Goal: Task Accomplishment & Management: Manage account settings

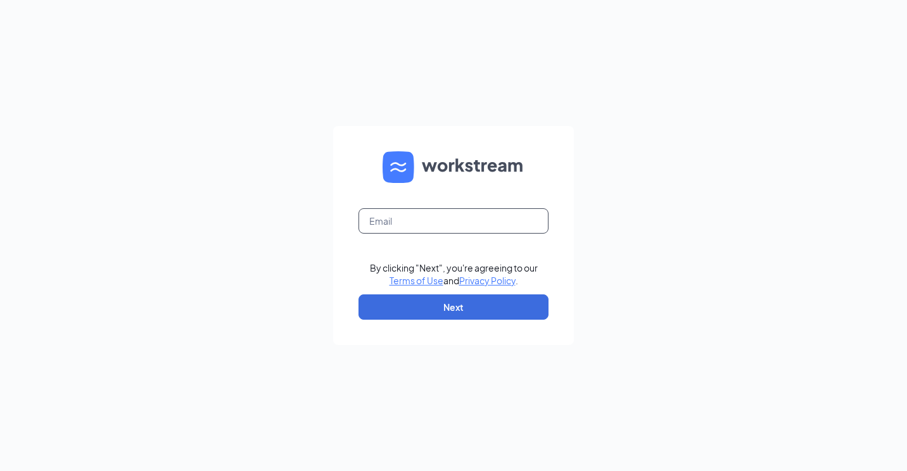
click at [409, 217] on input "text" at bounding box center [453, 220] width 190 height 25
type input "dramos@socalpenske.com"
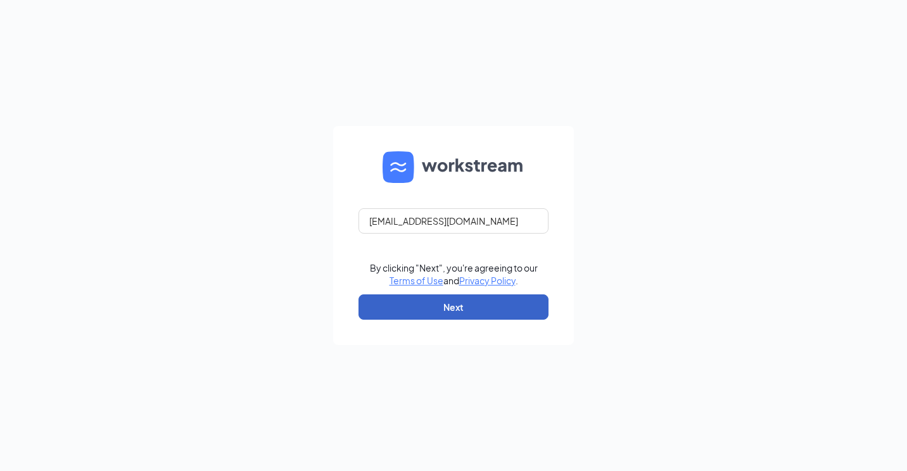
click at [413, 302] on button "Next" at bounding box center [453, 306] width 190 height 25
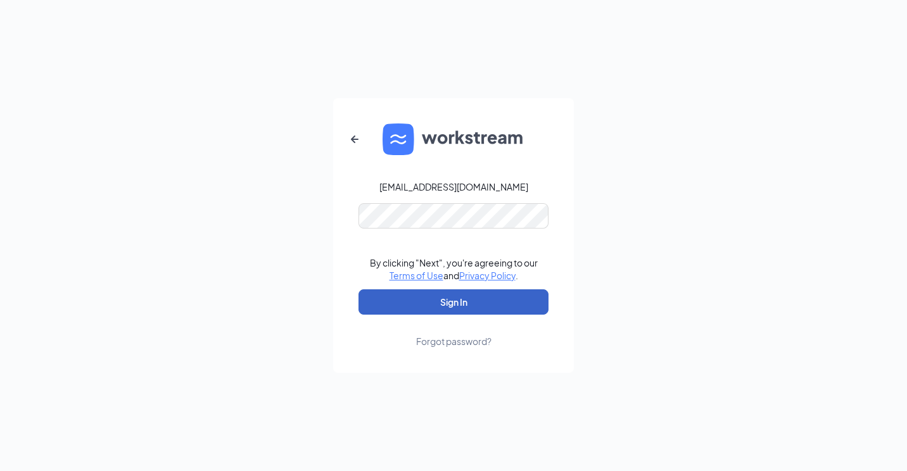
click at [431, 292] on button "Sign In" at bounding box center [453, 301] width 190 height 25
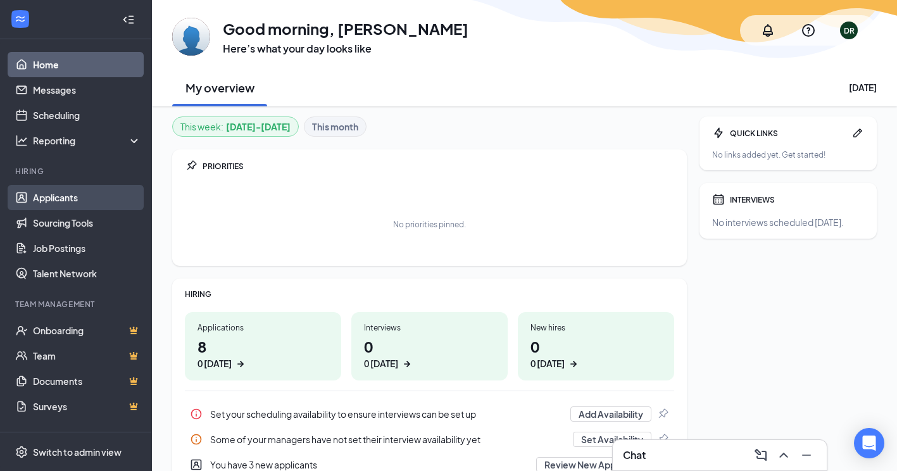
click at [54, 190] on link "Applicants" at bounding box center [87, 197] width 108 height 25
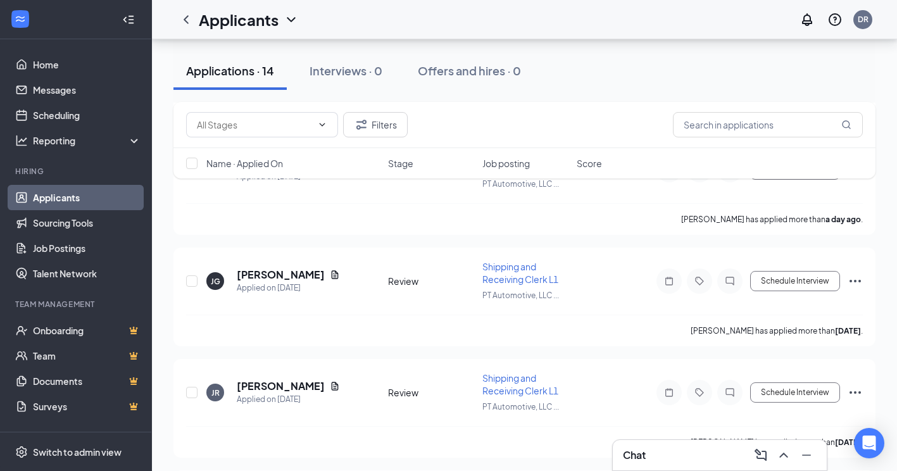
scroll to position [1397, 0]
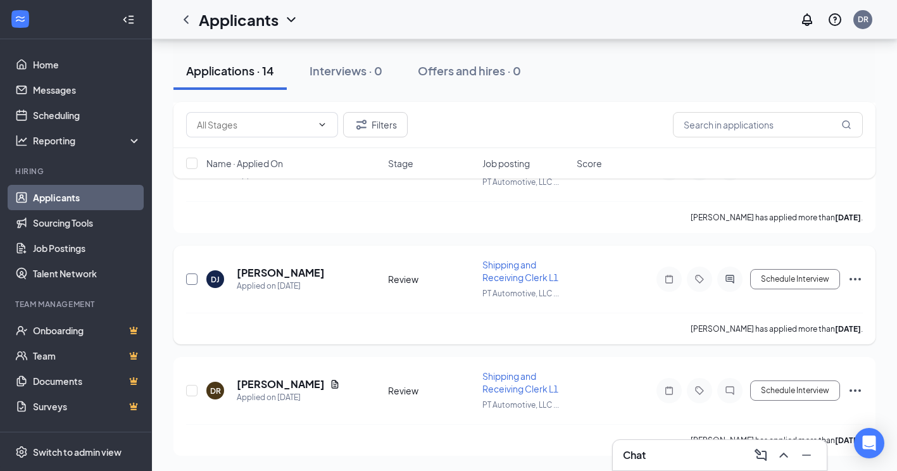
click at [191, 279] on input "checkbox" at bounding box center [191, 278] width 11 height 11
checkbox input "true"
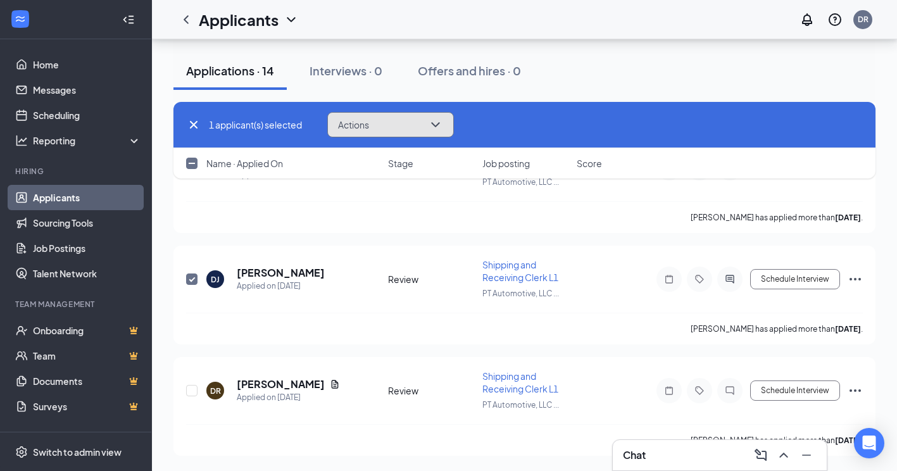
click at [443, 124] on icon "ChevronDown" at bounding box center [435, 124] width 15 height 15
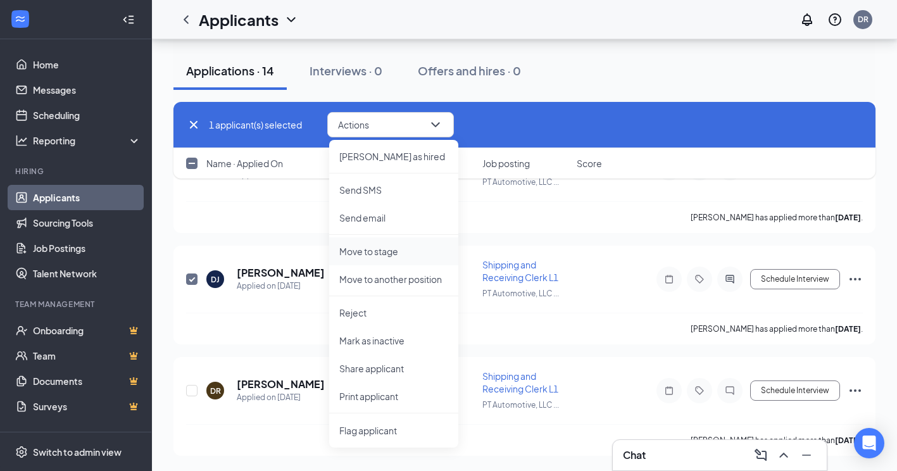
click at [389, 251] on p "Move to stage" at bounding box center [393, 251] width 109 height 13
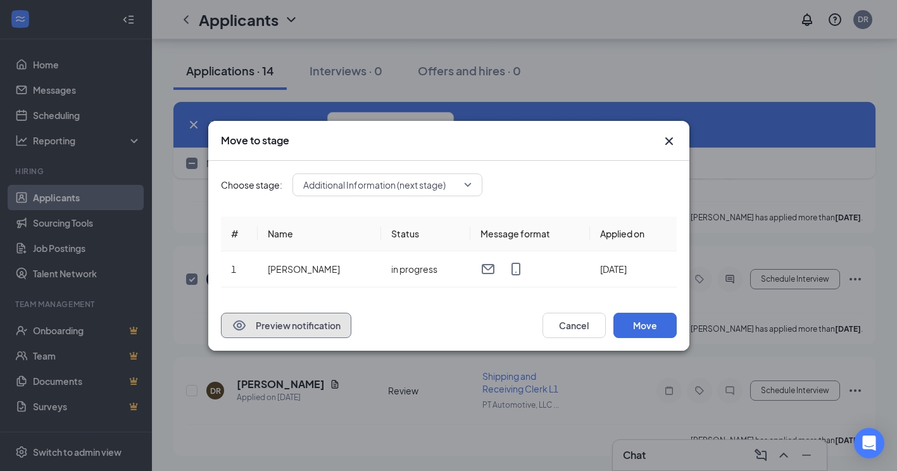
click at [313, 330] on button "Preview notification" at bounding box center [286, 325] width 130 height 25
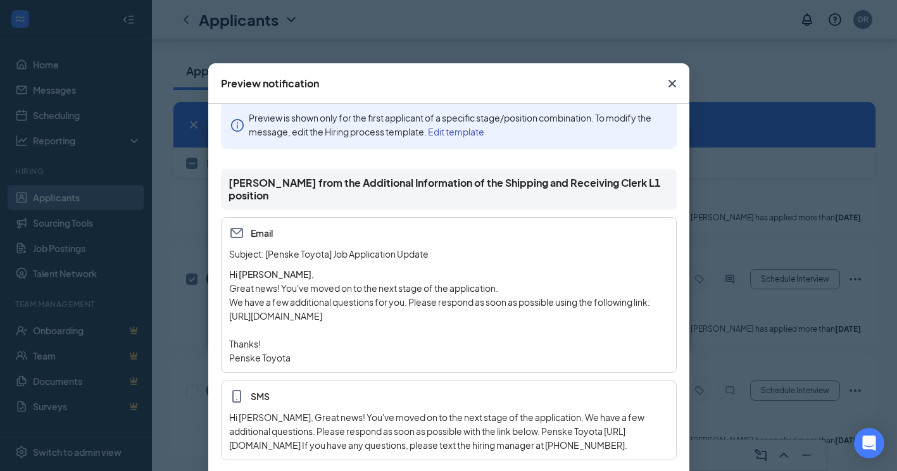
scroll to position [0, 0]
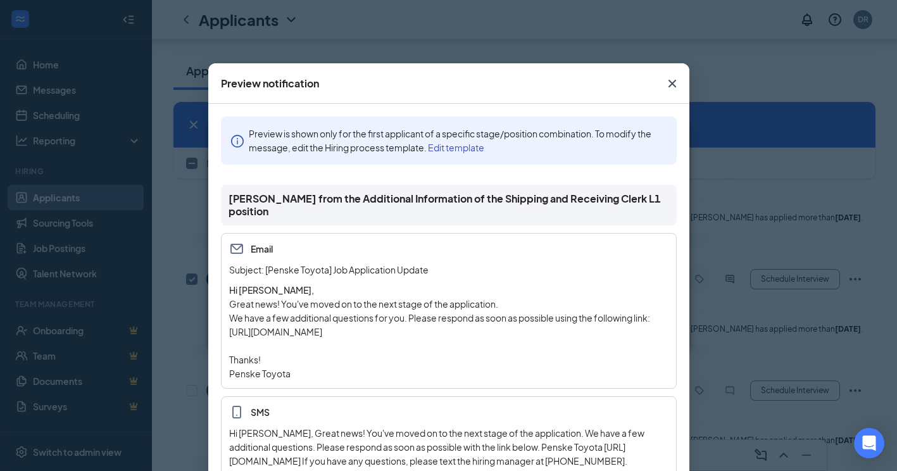
click at [667, 82] on icon "Cross" at bounding box center [672, 83] width 15 height 15
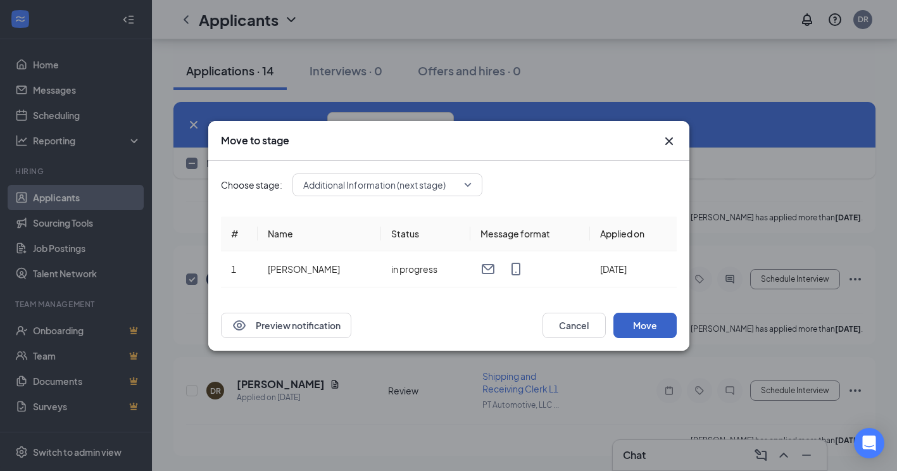
click at [639, 325] on button "Move" at bounding box center [644, 325] width 63 height 25
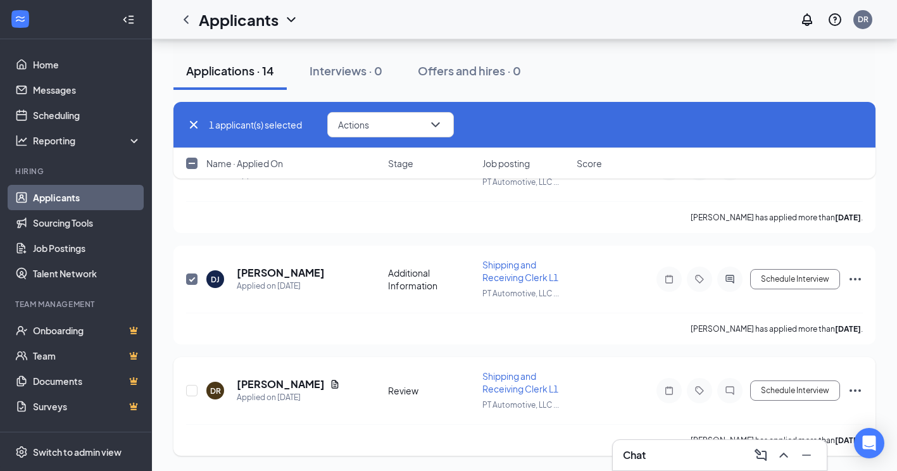
scroll to position [1334, 0]
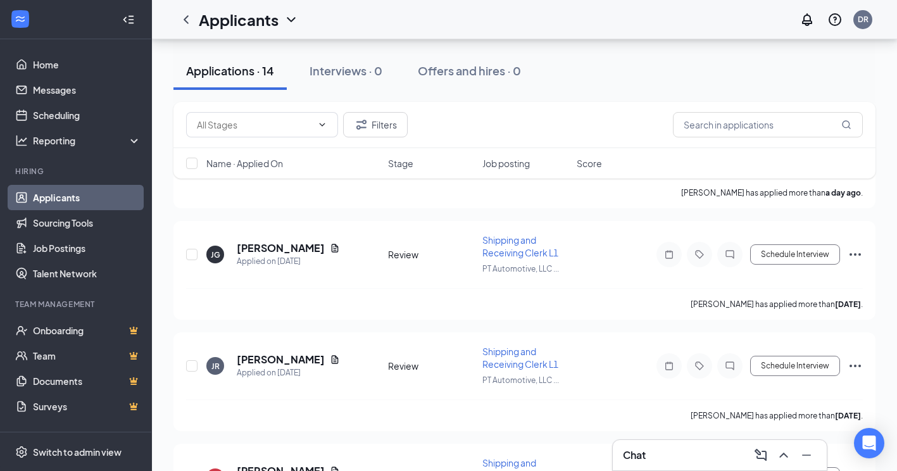
scroll to position [954, 0]
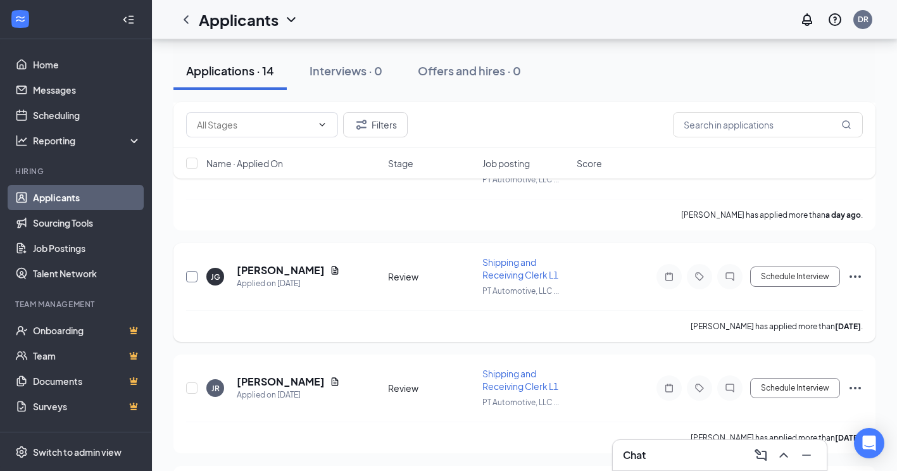
click at [190, 275] on input "checkbox" at bounding box center [191, 276] width 11 height 11
checkbox input "true"
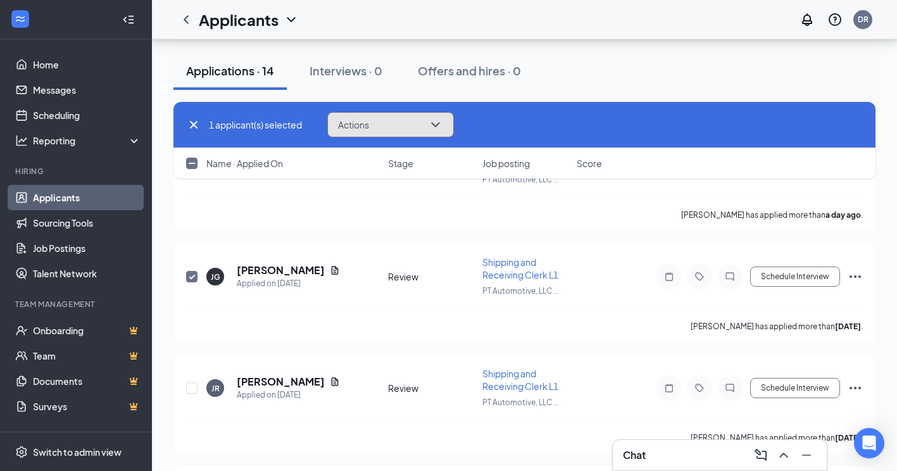
click at [427, 119] on button "Actions" at bounding box center [390, 124] width 127 height 25
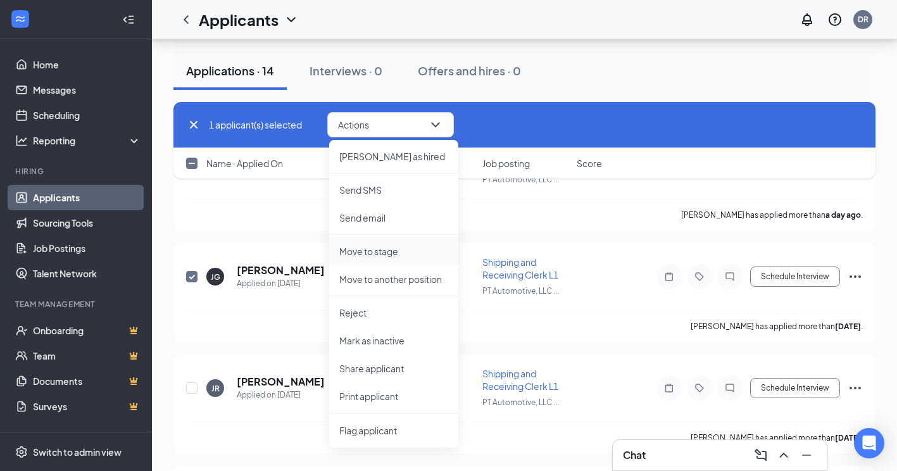
click at [386, 253] on p "Move to stage" at bounding box center [393, 251] width 109 height 13
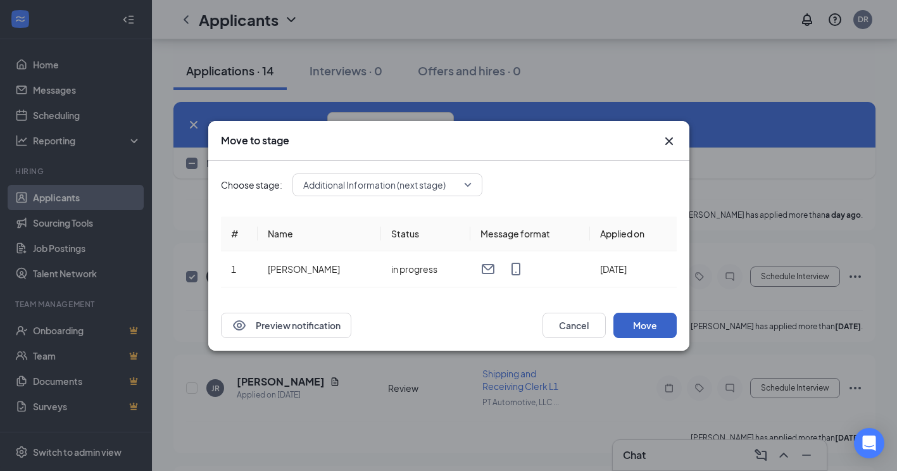
click at [640, 327] on button "Move" at bounding box center [644, 325] width 63 height 25
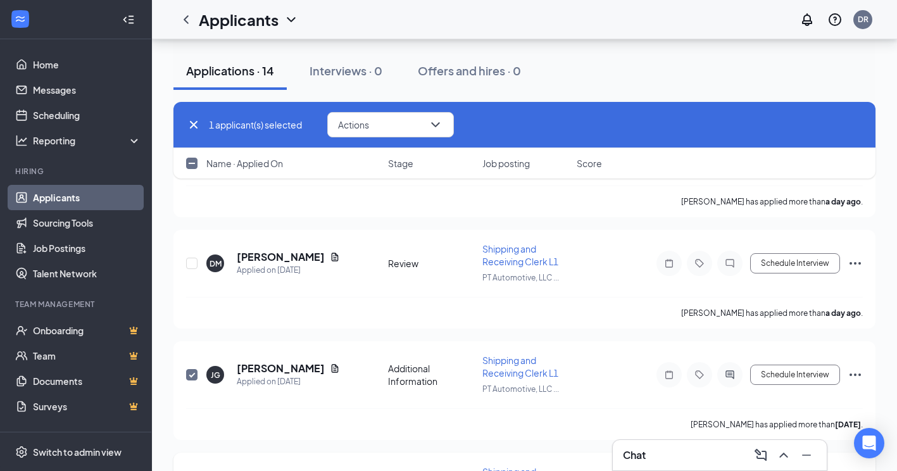
scroll to position [827, 0]
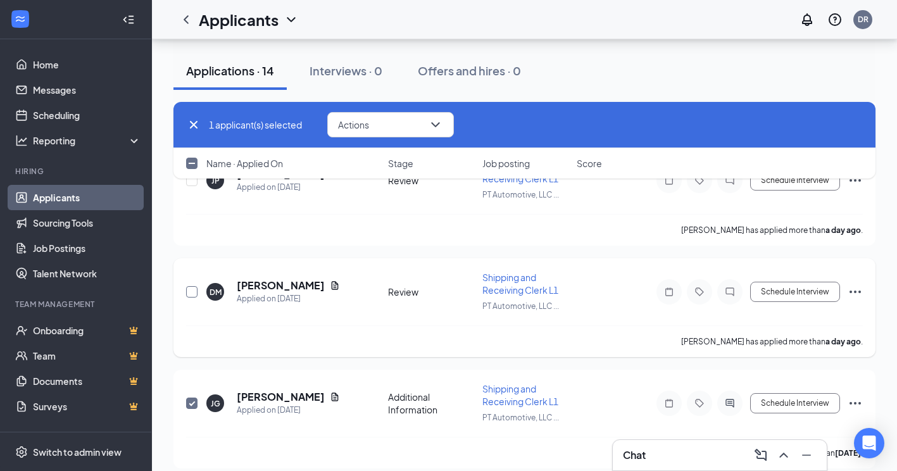
click at [191, 289] on input "checkbox" at bounding box center [191, 291] width 11 height 11
checkbox input "true"
click at [398, 126] on button "Actions" at bounding box center [390, 124] width 127 height 25
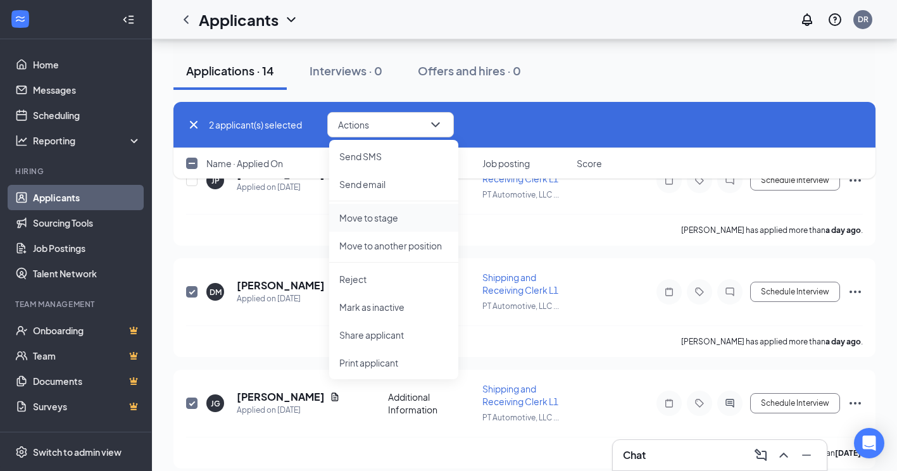
click at [373, 218] on p "Move to stage" at bounding box center [393, 217] width 109 height 13
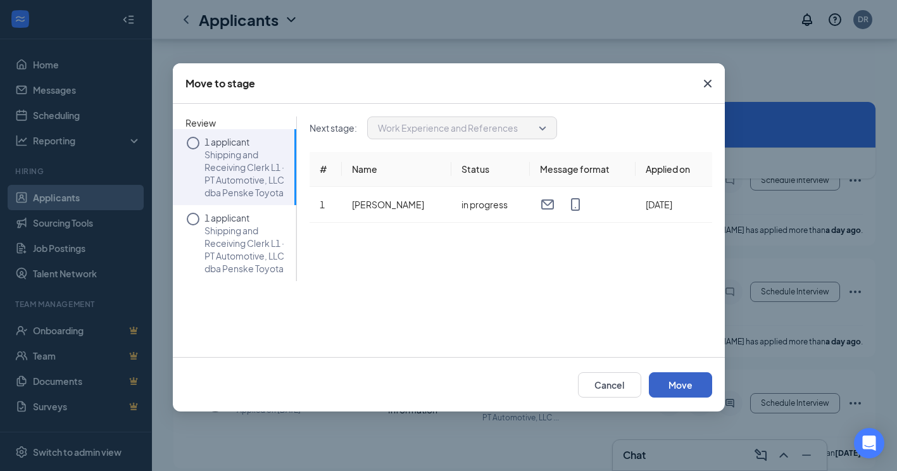
click at [672, 393] on button "Move" at bounding box center [680, 384] width 63 height 25
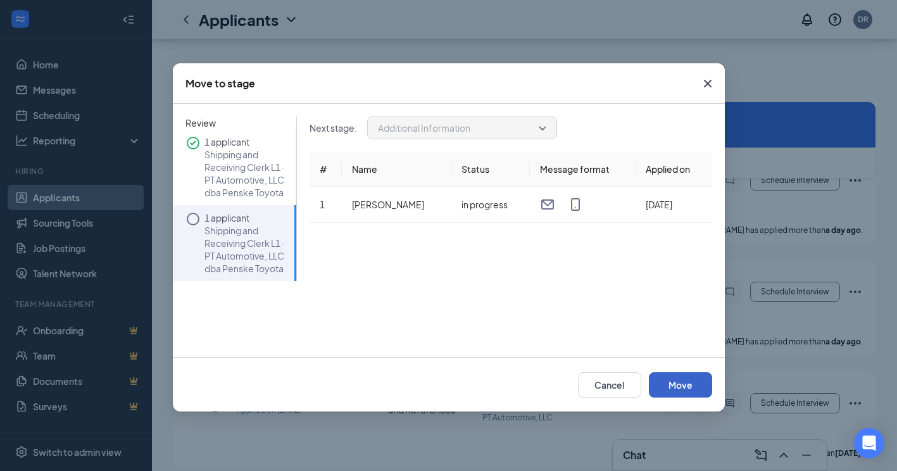
drag, startPoint x: 688, startPoint y: 379, endPoint x: 515, endPoint y: 286, distance: 196.3
click at [515, 286] on div "Move to stage Review 1 applicant Shipping and Receiving Clerk L1 · PT Automotiv…" at bounding box center [449, 237] width 552 height 348
click at [681, 380] on button "Move" at bounding box center [680, 384] width 63 height 25
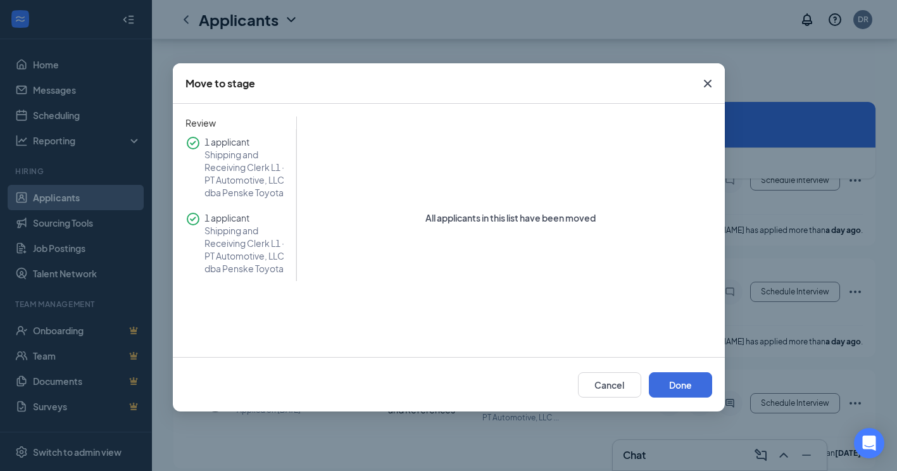
click at [708, 82] on icon "Cross" at bounding box center [707, 83] width 15 height 15
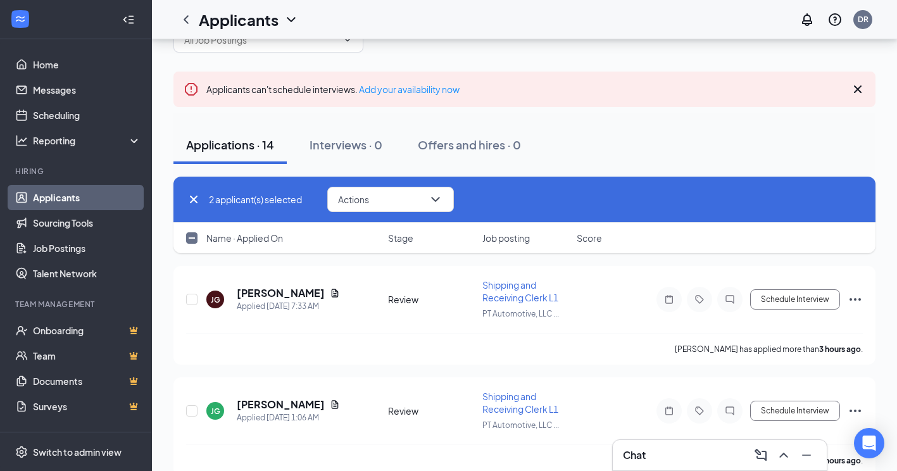
scroll to position [0, 0]
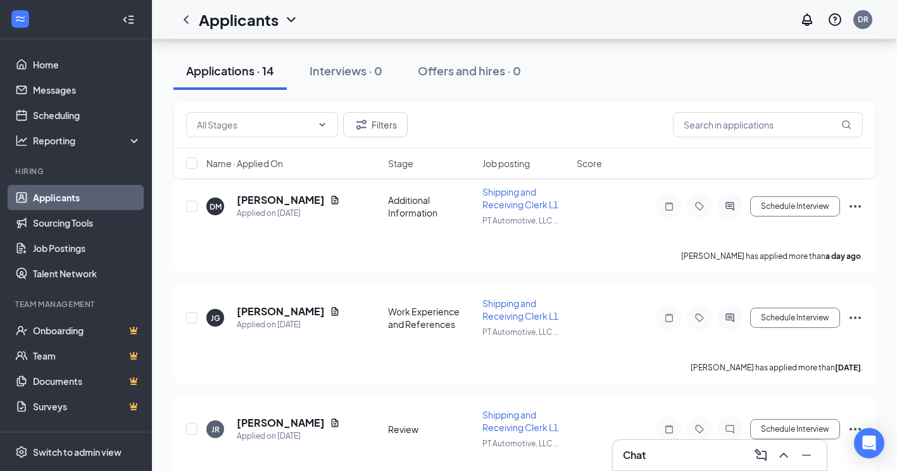
scroll to position [891, 0]
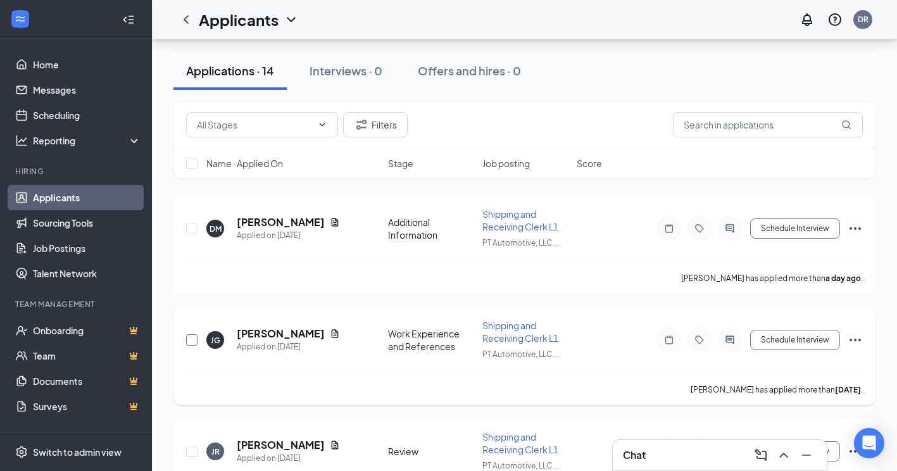
click at [191, 339] on input "checkbox" at bounding box center [191, 339] width 11 height 11
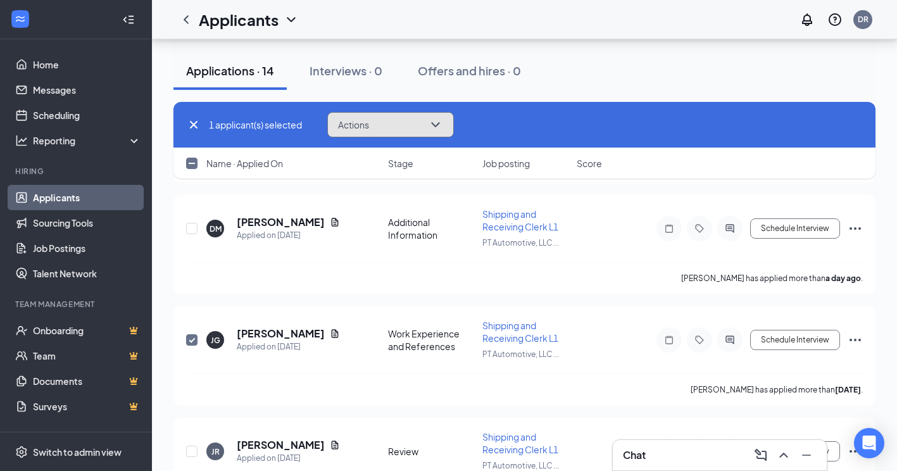
click at [416, 120] on button "Actions" at bounding box center [390, 124] width 127 height 25
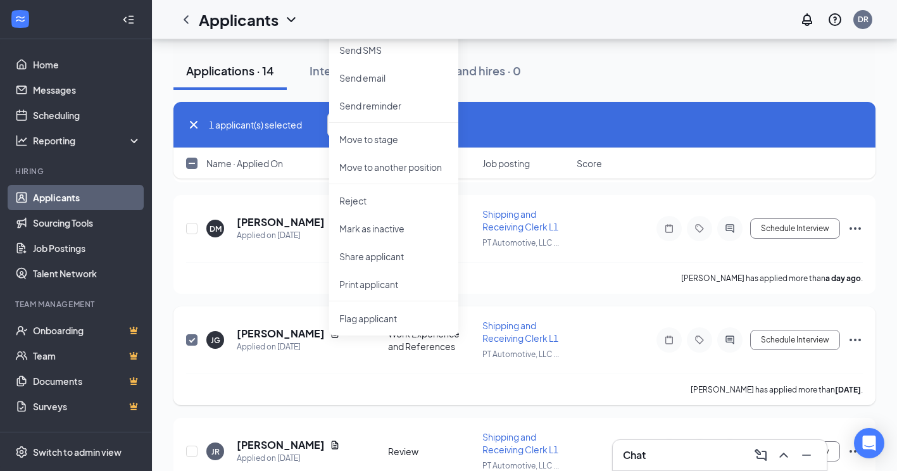
click at [359, 390] on div "Jesus Garcia has applied more than 2 days ago ." at bounding box center [524, 390] width 677 height 32
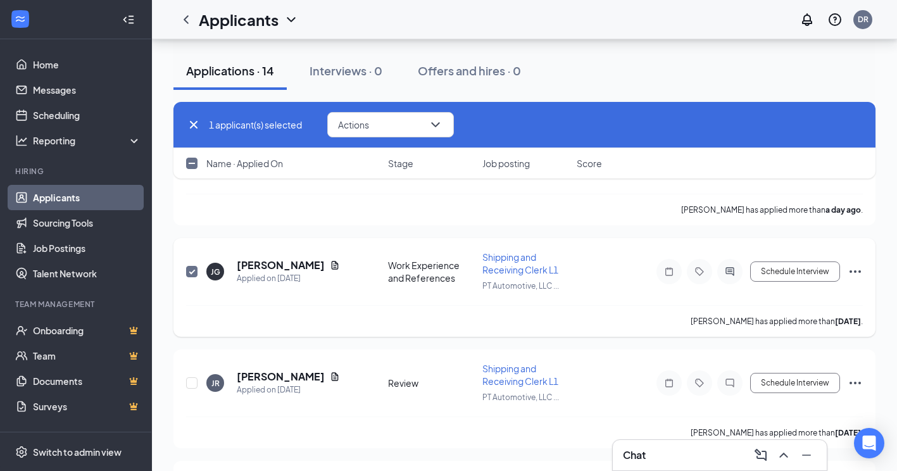
scroll to position [954, 0]
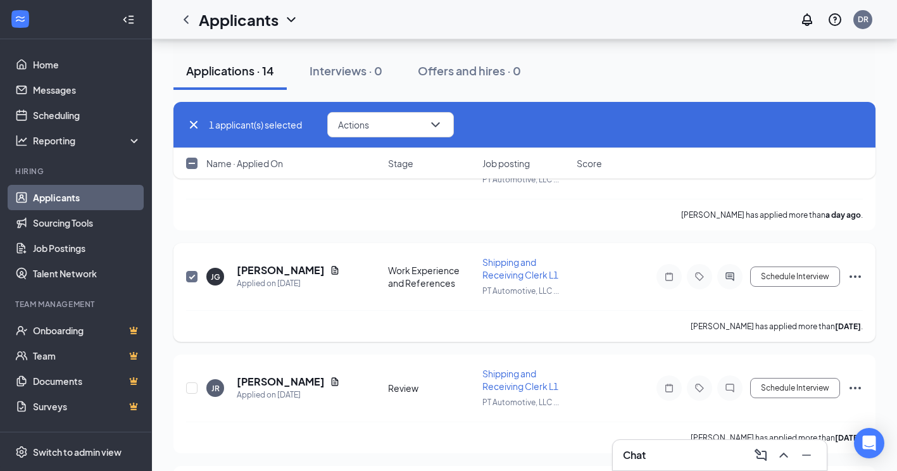
click at [189, 275] on input "checkbox" at bounding box center [191, 276] width 11 height 11
checkbox input "false"
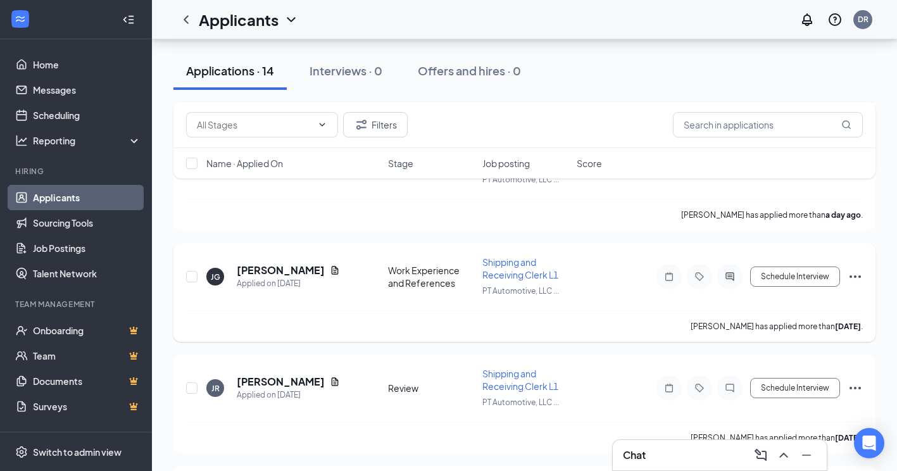
click at [401, 280] on div "Work Experience and References" at bounding box center [431, 276] width 87 height 25
click at [860, 277] on icon "Ellipses" at bounding box center [855, 276] width 11 height 3
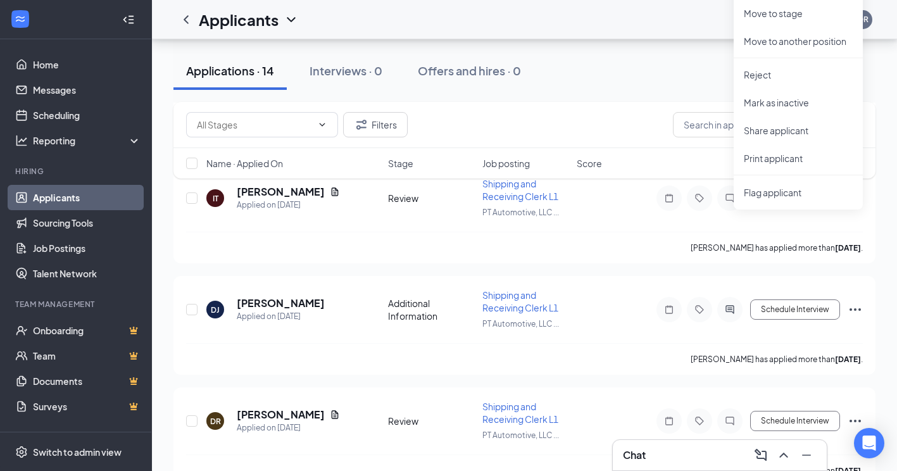
scroll to position [1397, 0]
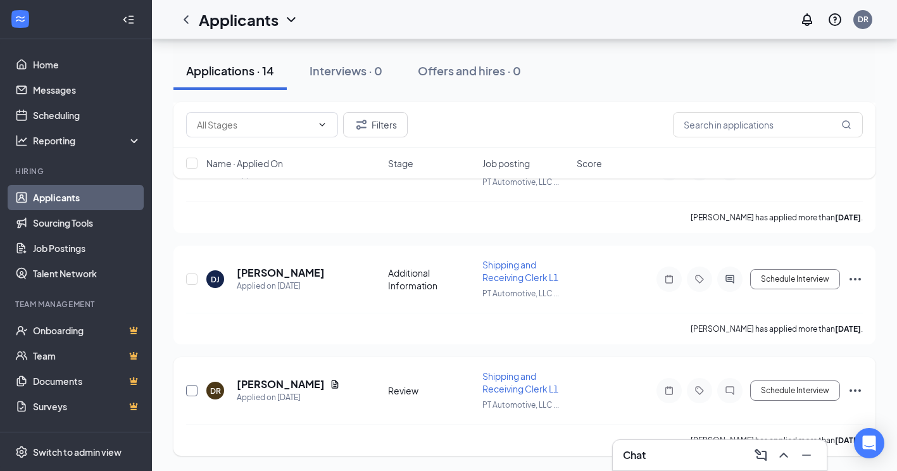
click at [189, 393] on input "checkbox" at bounding box center [191, 390] width 11 height 11
checkbox input "true"
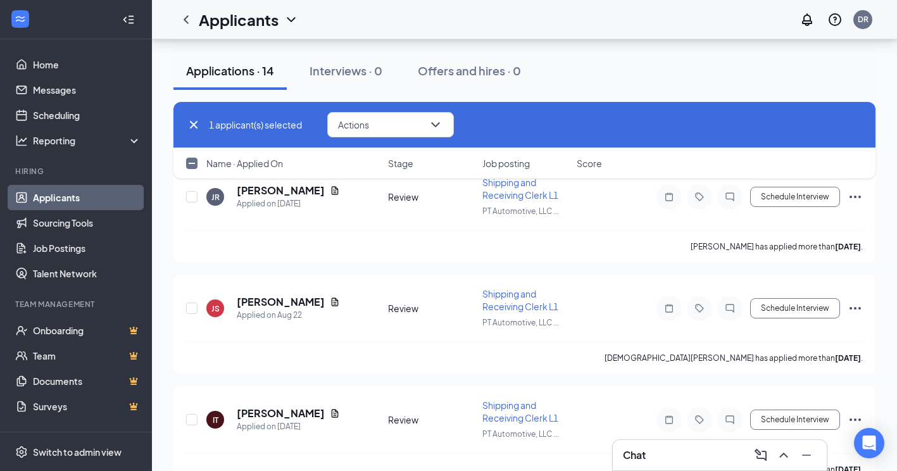
scroll to position [1144, 0]
click at [190, 311] on input "checkbox" at bounding box center [191, 309] width 11 height 11
checkbox input "true"
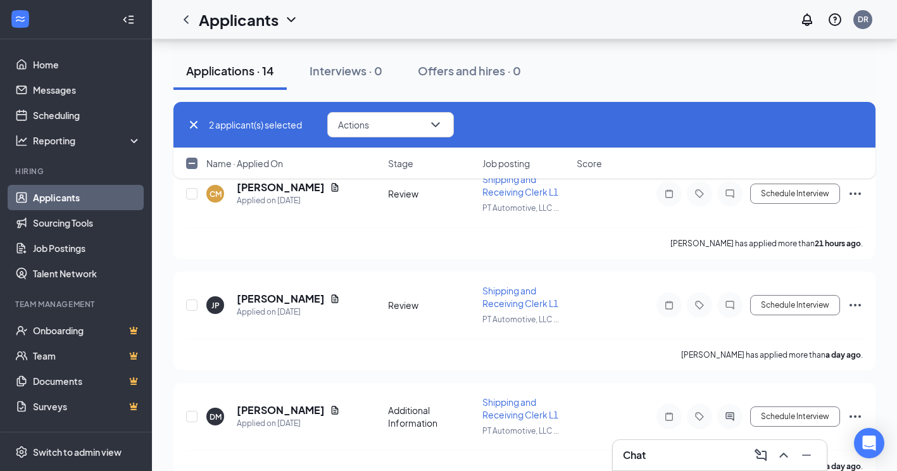
scroll to position [701, 0]
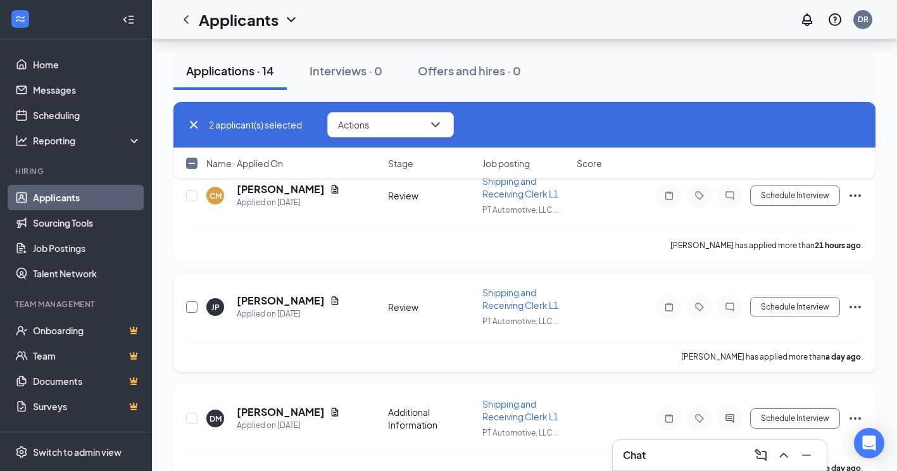
click at [196, 308] on input "checkbox" at bounding box center [191, 306] width 11 height 11
checkbox input "true"
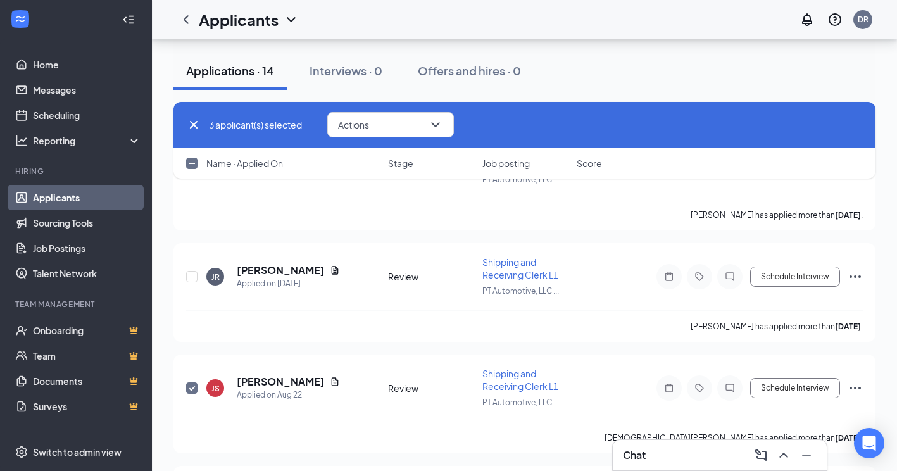
scroll to position [1081, 0]
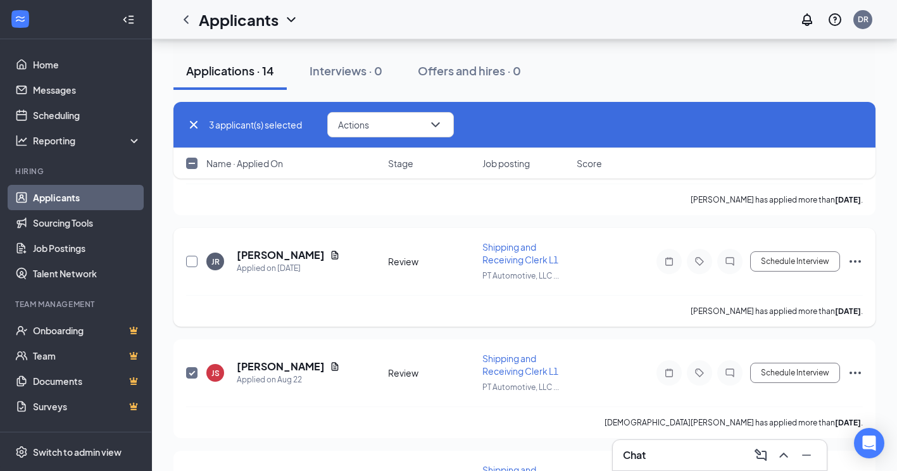
click at [194, 263] on input "checkbox" at bounding box center [191, 261] width 11 height 11
checkbox input "true"
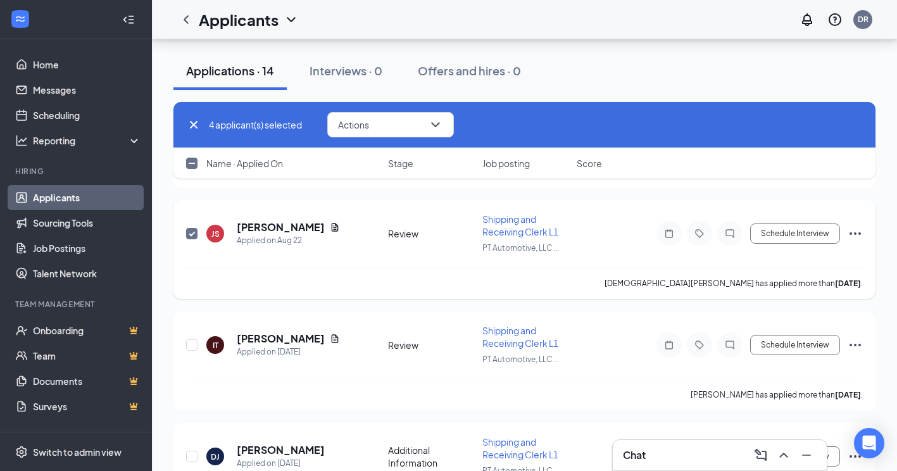
scroll to position [1271, 0]
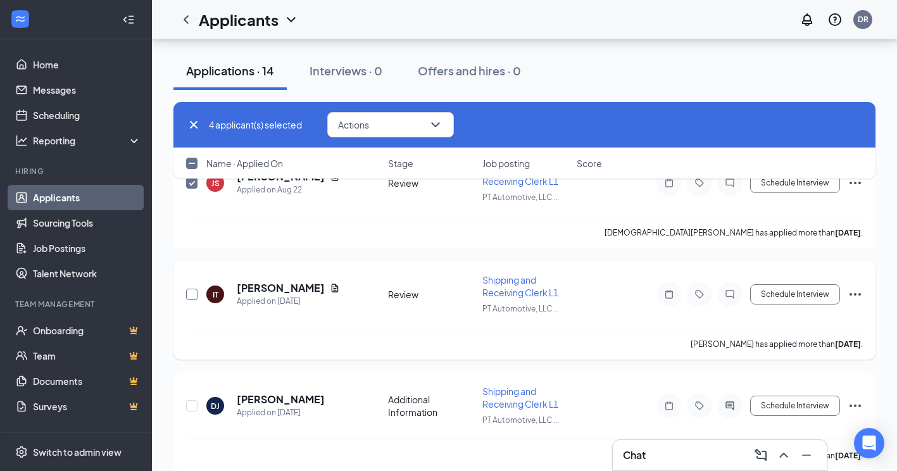
click at [194, 293] on input "checkbox" at bounding box center [191, 294] width 11 height 11
checkbox input "true"
click at [436, 123] on icon "ChevronDown" at bounding box center [435, 124] width 15 height 15
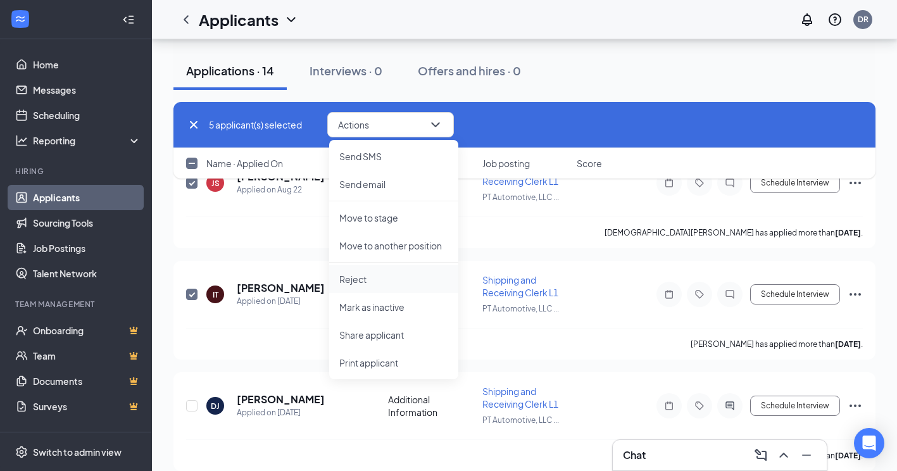
click at [362, 274] on p "Reject" at bounding box center [393, 279] width 109 height 13
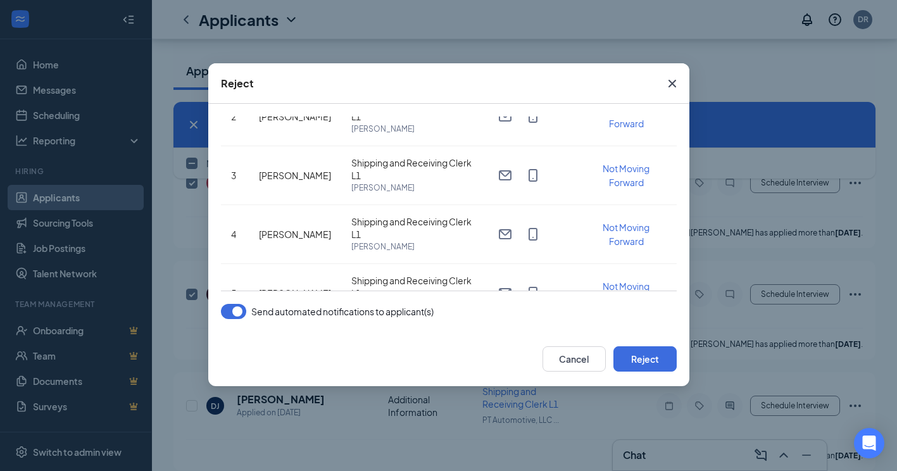
scroll to position [169, 0]
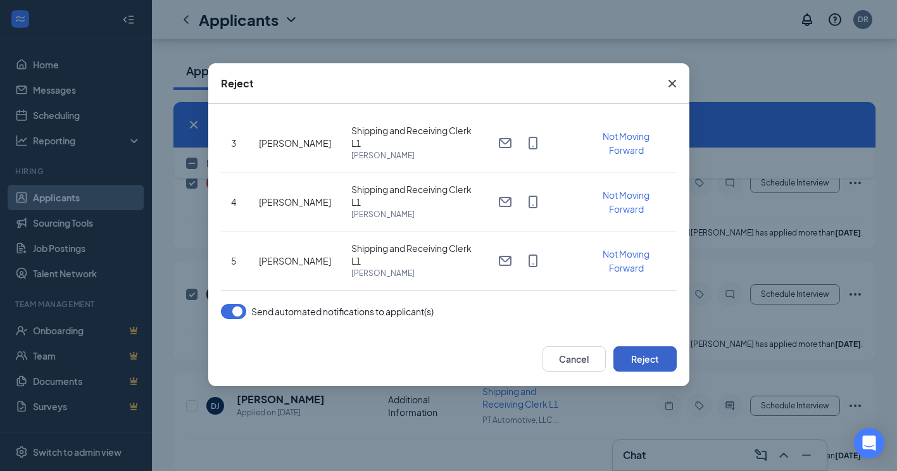
click at [636, 356] on button "Reject" at bounding box center [644, 358] width 63 height 25
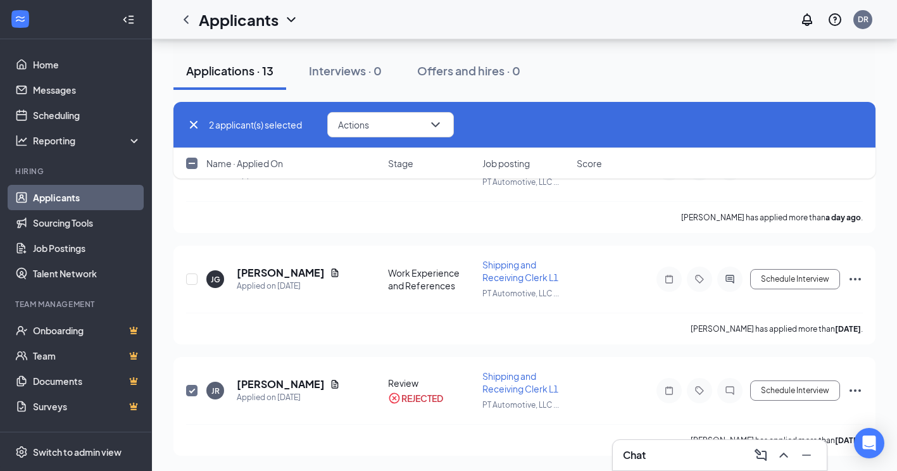
scroll to position [952, 0]
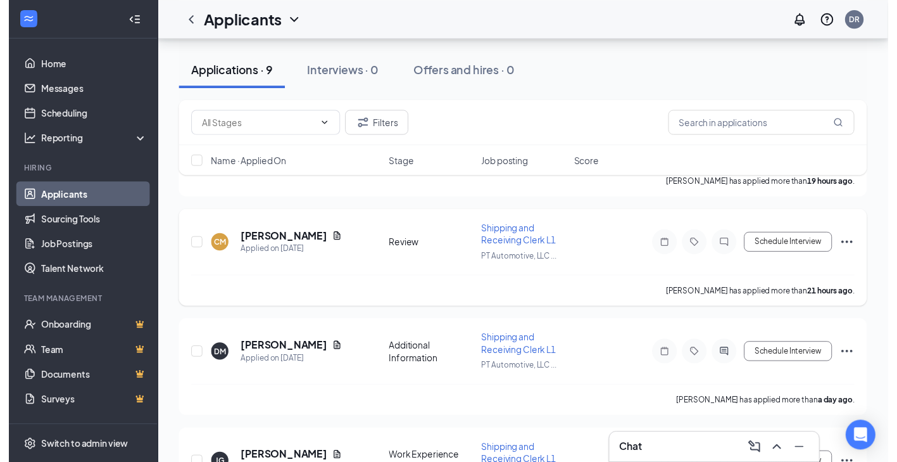
scroll to position [587, 0]
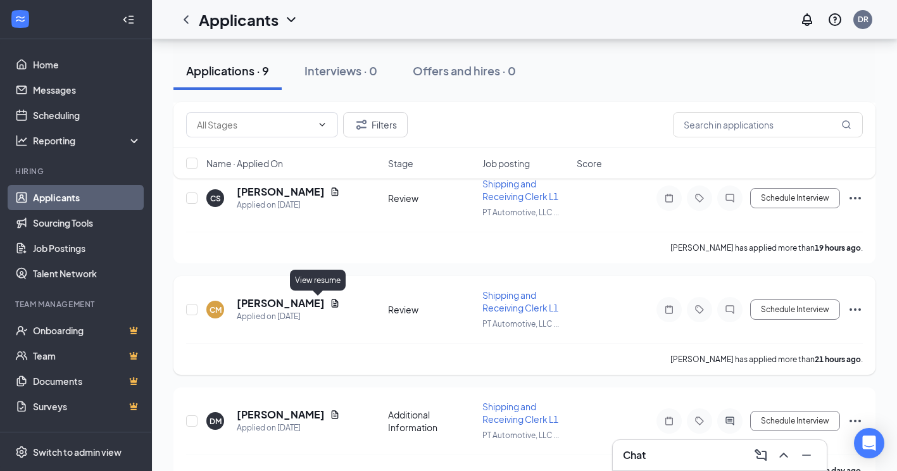
click at [332, 301] on icon "Document" at bounding box center [335, 303] width 7 height 8
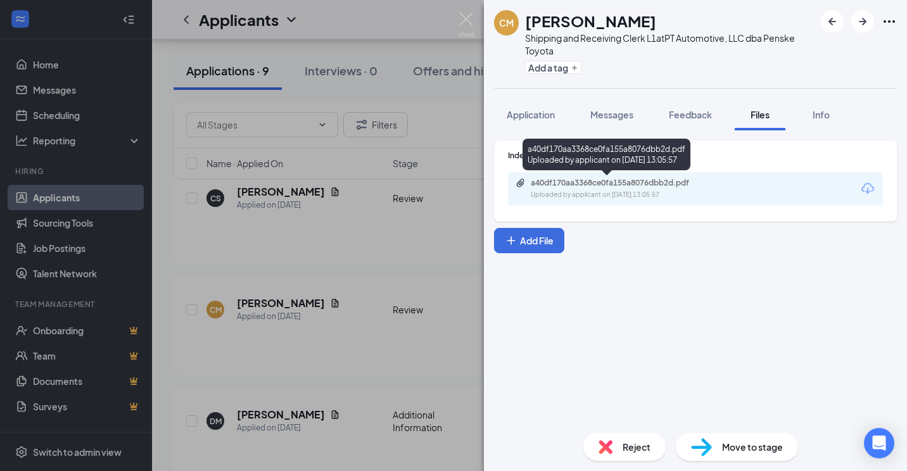
click at [641, 190] on div "Uploaded by applicant on [DATE] 13:05:57" at bounding box center [626, 195] width 190 height 10
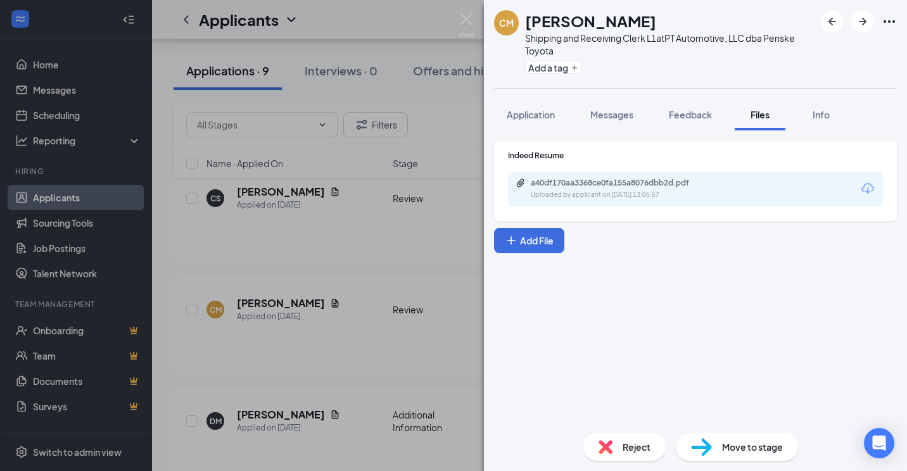
click at [624, 454] on div "Reject" at bounding box center [624, 447] width 82 height 28
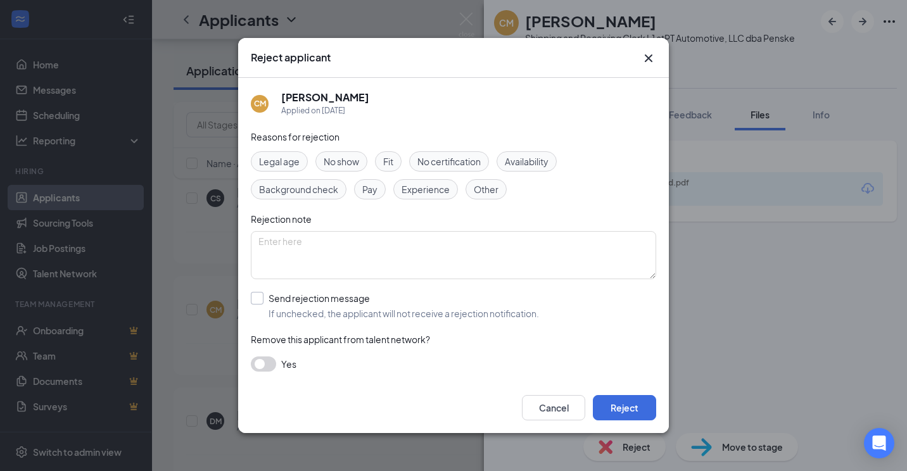
click at [251, 295] on input "Send rejection message If unchecked, the applicant will not receive a rejection…" at bounding box center [395, 306] width 288 height 28
checkbox input "true"
click at [624, 404] on button "Reject" at bounding box center [624, 407] width 63 height 25
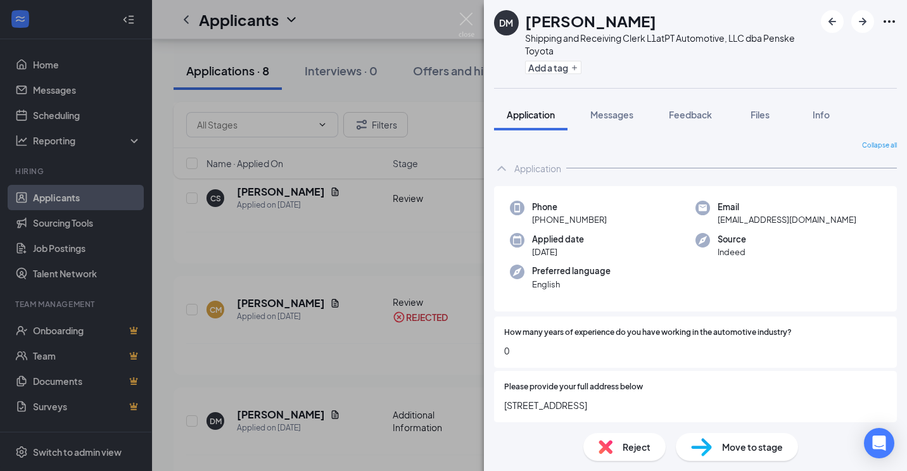
click at [346, 196] on div "DM Daniel Miranda Shipping and Receiving Clerk L1 at PT Automotive, LLC dba Pen…" at bounding box center [453, 235] width 907 height 471
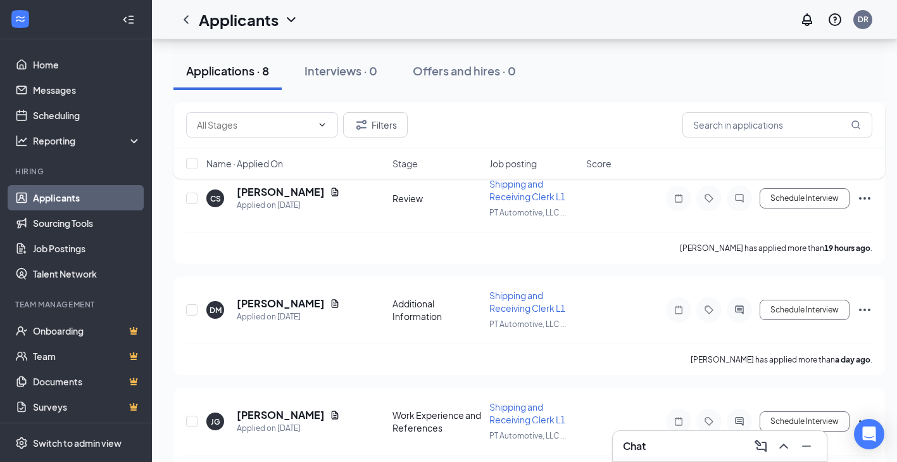
click at [303, 189] on div "Filters Name · Applied On Stage Job posting Score" at bounding box center [529, 146] width 712 height 89
click at [330, 191] on icon "Document" at bounding box center [335, 192] width 10 height 10
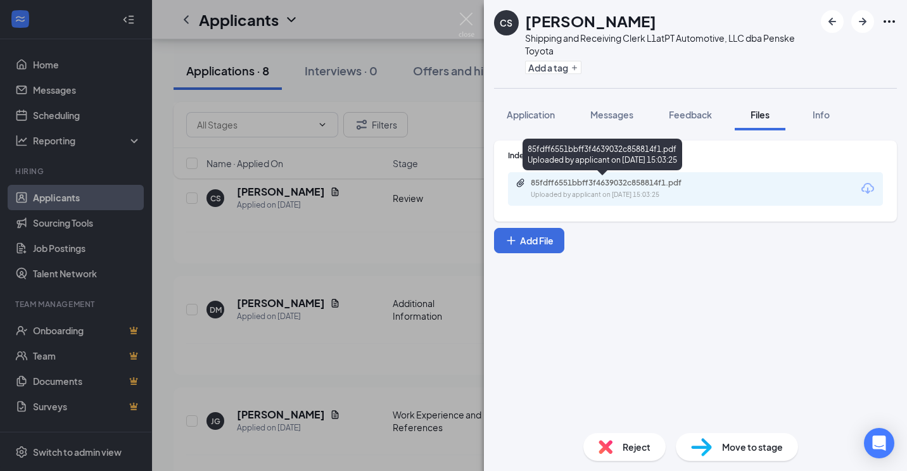
click at [641, 187] on div "85fdff6551bbff3f4639032c858814f1.pdf" at bounding box center [619, 183] width 177 height 10
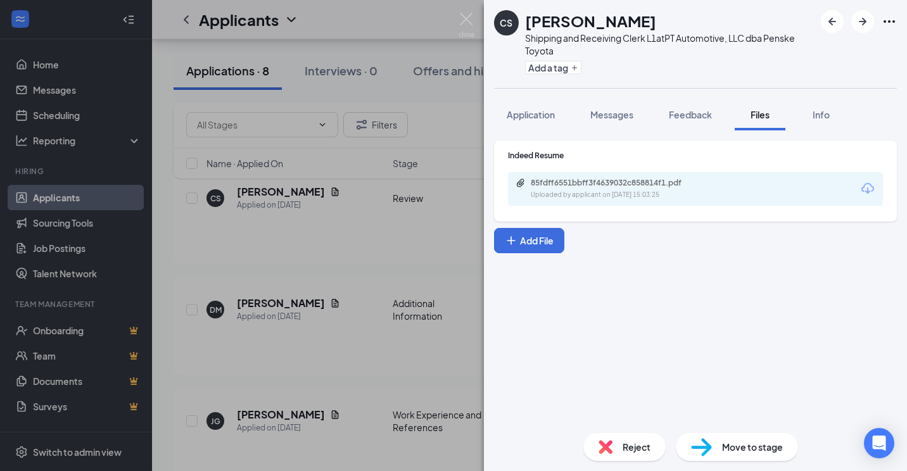
click at [627, 442] on span "Reject" at bounding box center [636, 447] width 28 height 14
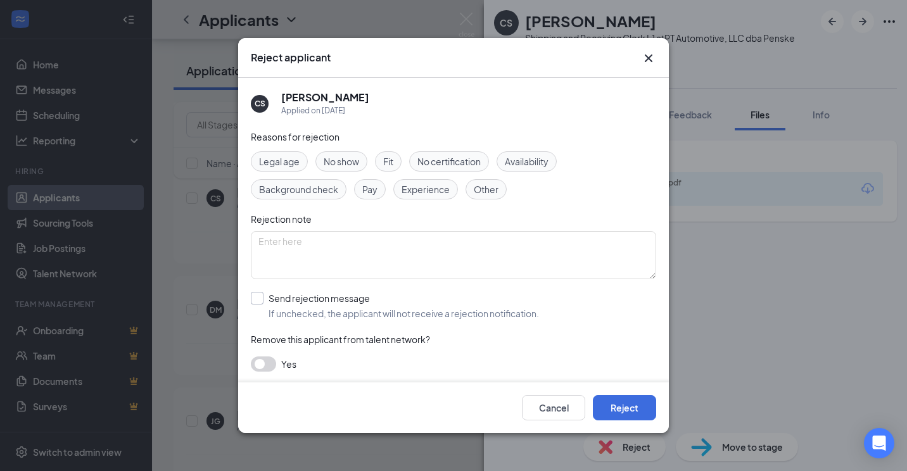
click at [260, 295] on input "Send rejection message If unchecked, the applicant will not receive a rejection…" at bounding box center [395, 306] width 288 height 28
checkbox input "true"
click at [620, 405] on button "Reject" at bounding box center [624, 407] width 63 height 25
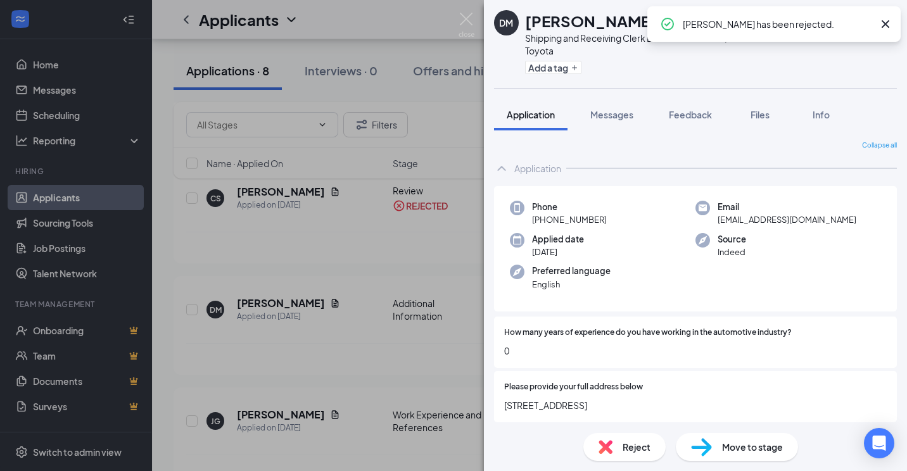
click at [351, 248] on div "DM Daniel Miranda Shipping and Receiving Clerk L1 at PT Automotive, LLC dba Pen…" at bounding box center [453, 235] width 907 height 471
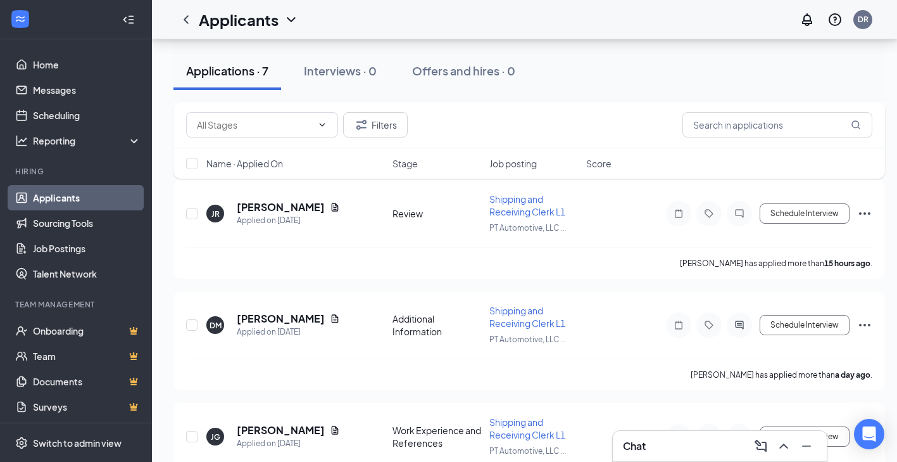
scroll to position [397, 0]
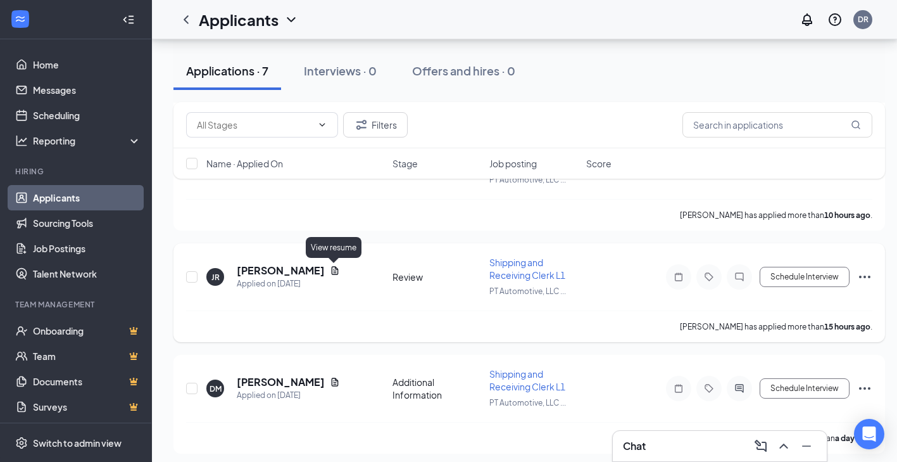
click at [334, 268] on icon "Document" at bounding box center [335, 270] width 10 height 10
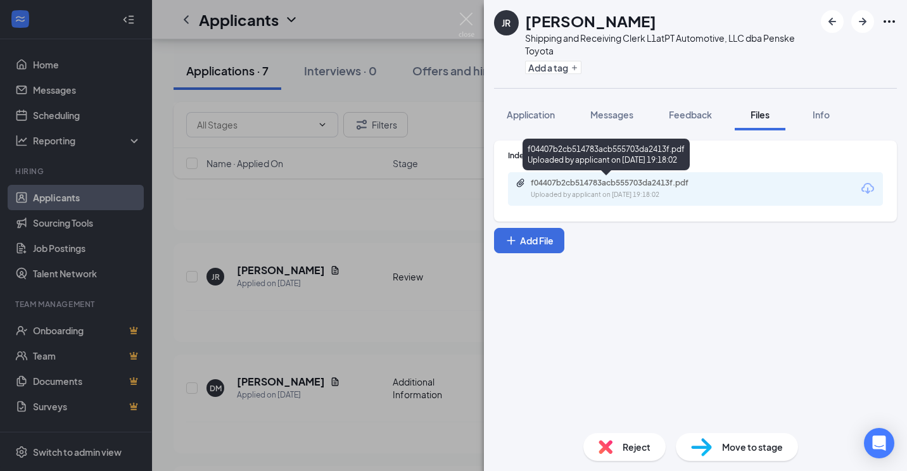
click at [629, 186] on div "f04407b2cb514783acb555703da2413f.pdf" at bounding box center [619, 183] width 177 height 10
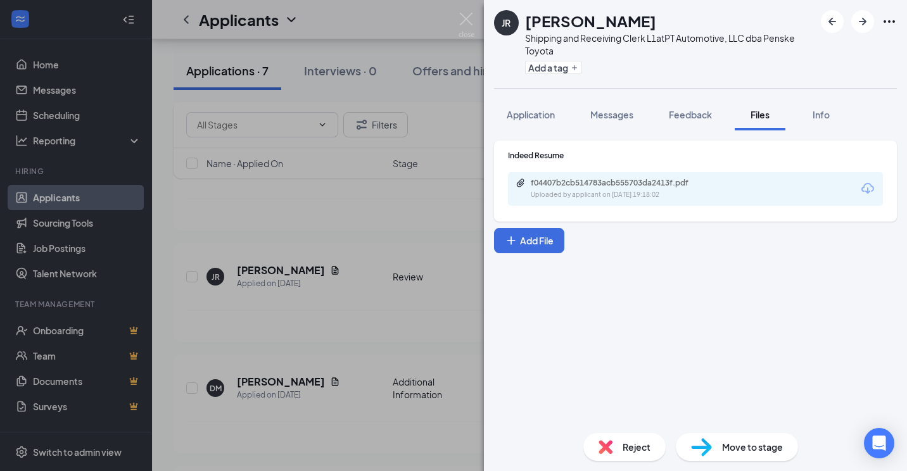
click at [612, 442] on div "Reject" at bounding box center [624, 447] width 82 height 28
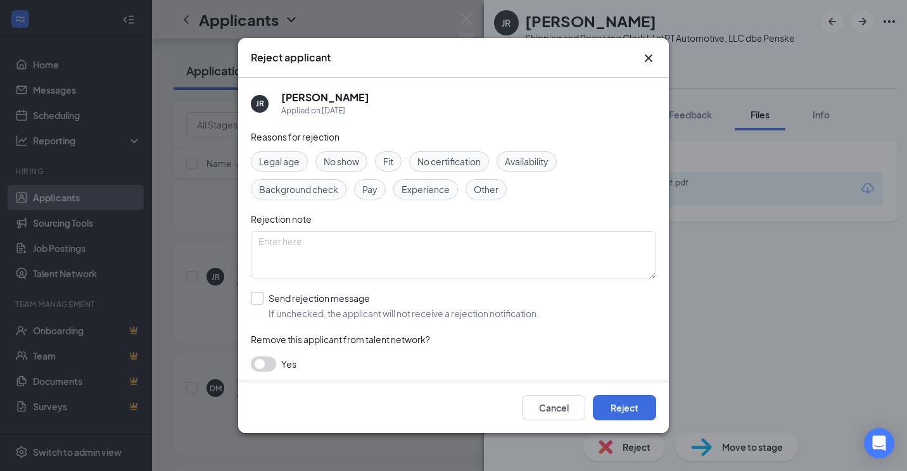
click at [265, 297] on input "Send rejection message If unchecked, the applicant will not receive a rejection…" at bounding box center [395, 306] width 288 height 28
checkbox input "true"
click at [630, 411] on button "Reject" at bounding box center [624, 407] width 63 height 25
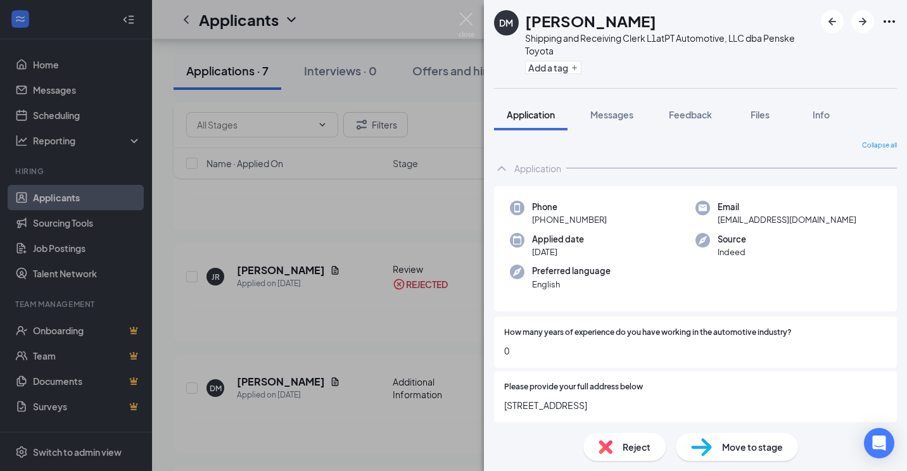
click at [344, 204] on div "DM Daniel Miranda Shipping and Receiving Clerk L1 at PT Automotive, LLC dba Pen…" at bounding box center [453, 235] width 907 height 471
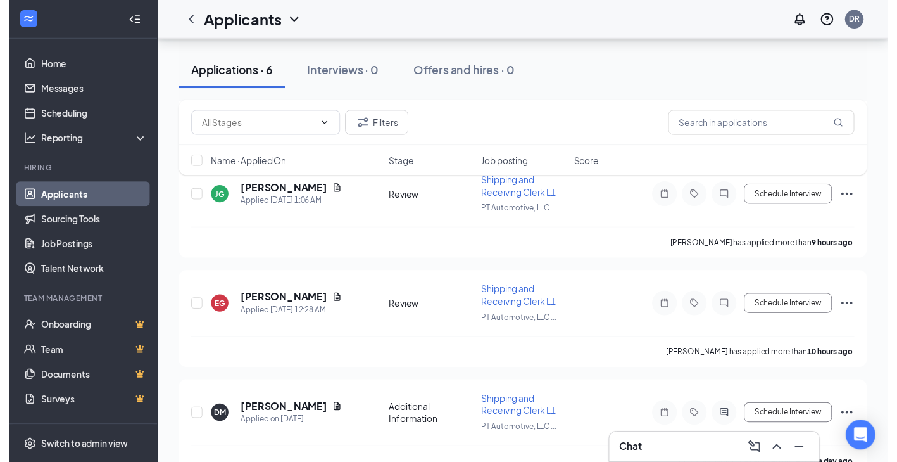
scroll to position [253, 0]
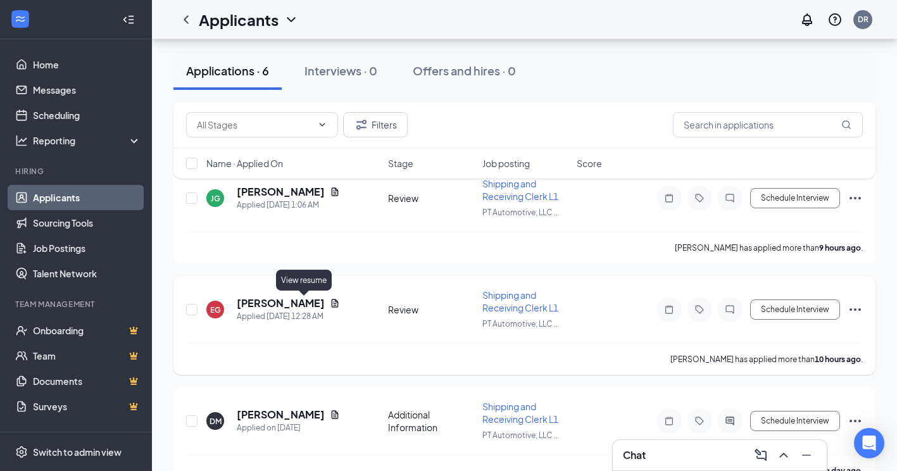
click at [332, 304] on icon "Document" at bounding box center [335, 303] width 7 height 8
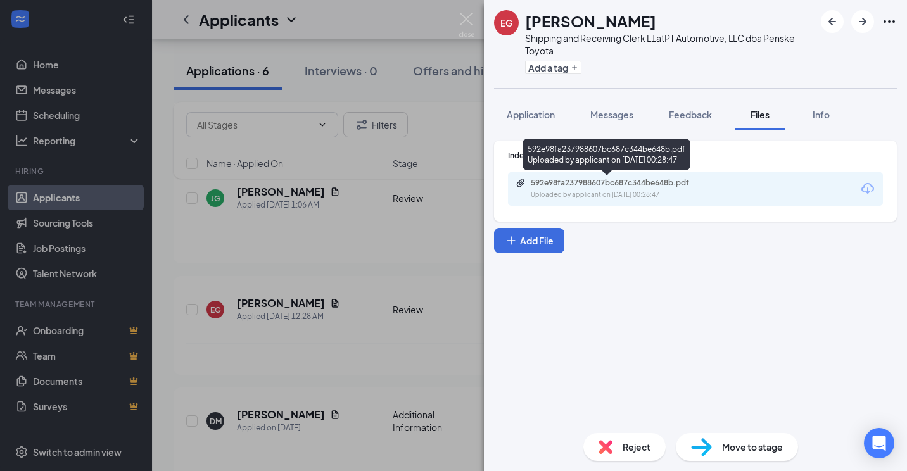
click at [627, 187] on div "592e98fa237988607bc687c344be648b.pdf" at bounding box center [619, 183] width 177 height 10
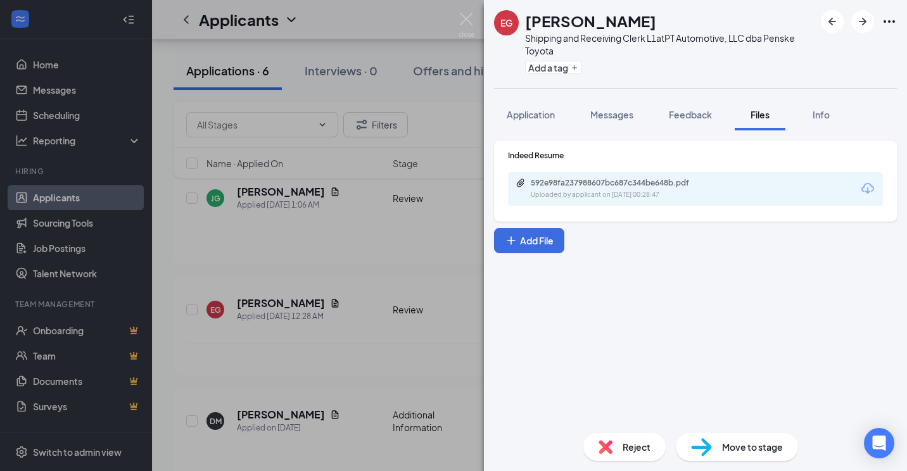
click at [615, 455] on div "Reject" at bounding box center [624, 447] width 82 height 28
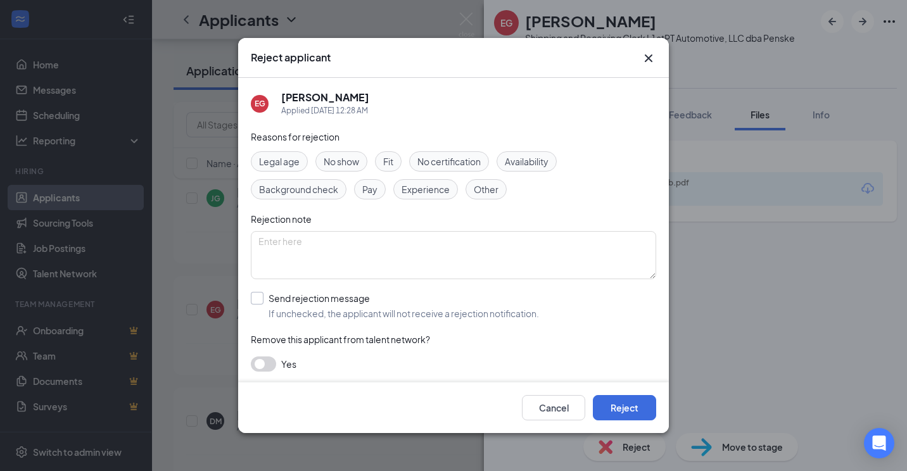
click at [260, 299] on input "Send rejection message If unchecked, the applicant will not receive a rejection…" at bounding box center [395, 306] width 288 height 28
checkbox input "true"
click at [624, 410] on button "Reject" at bounding box center [624, 407] width 63 height 25
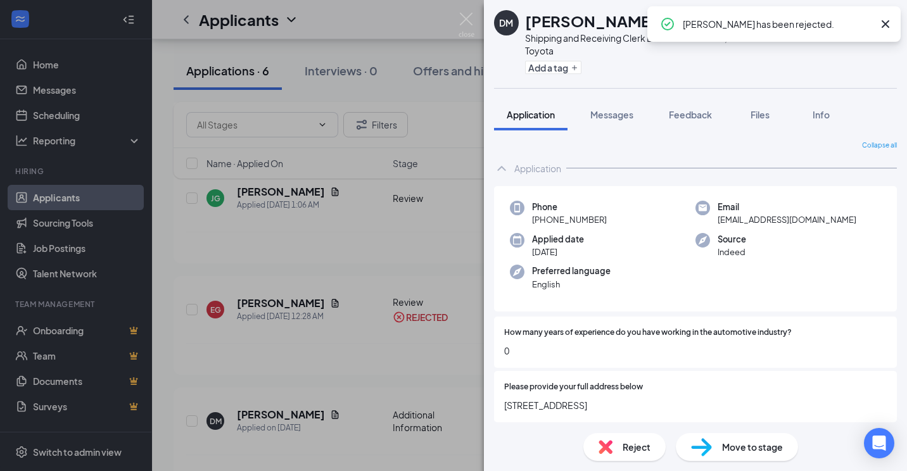
click at [365, 220] on div "DM Daniel Miranda Shipping and Receiving Clerk L1 at PT Automotive, LLC dba Pen…" at bounding box center [453, 235] width 907 height 471
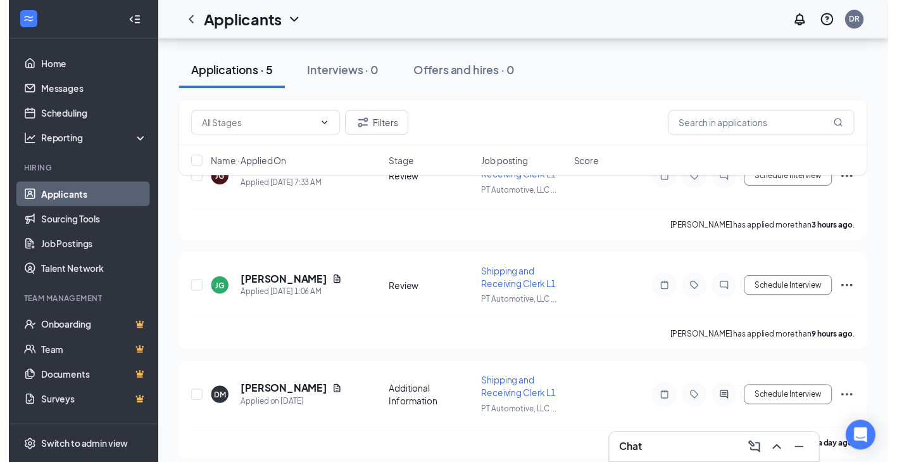
scroll to position [190, 0]
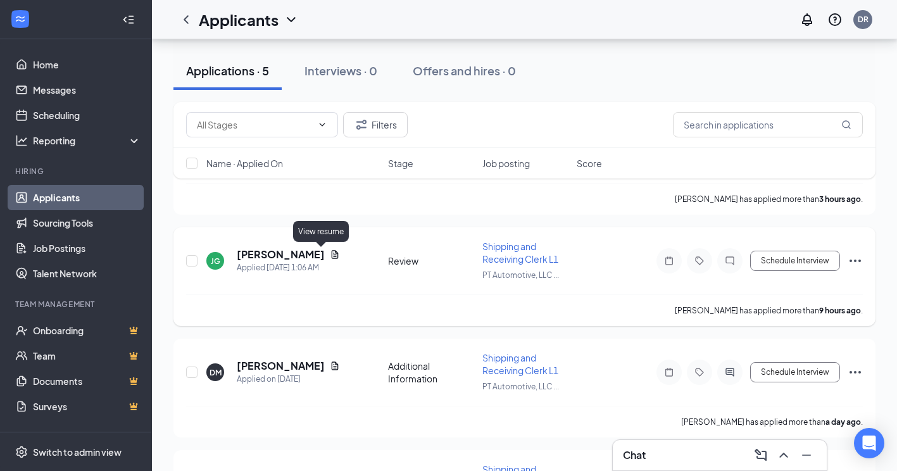
click at [332, 255] on icon "Document" at bounding box center [335, 254] width 7 height 8
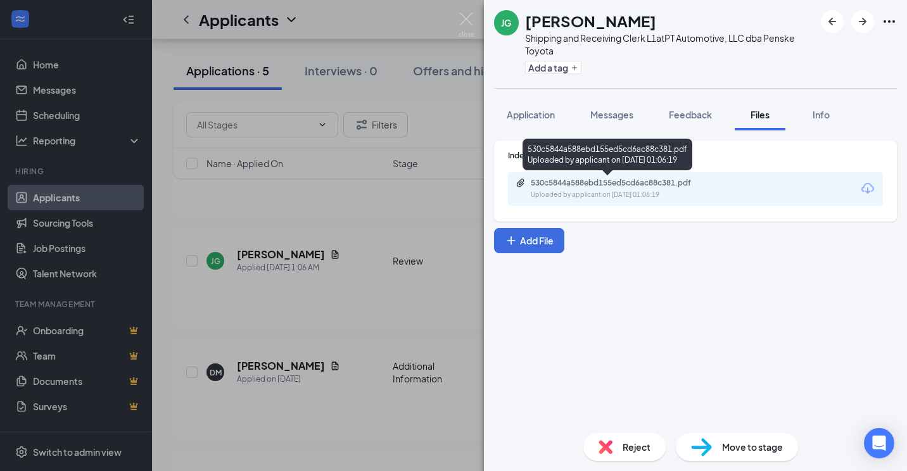
click at [632, 181] on div "530c5844a588ebd155ed5cd6ac88c381.pdf" at bounding box center [619, 183] width 177 height 10
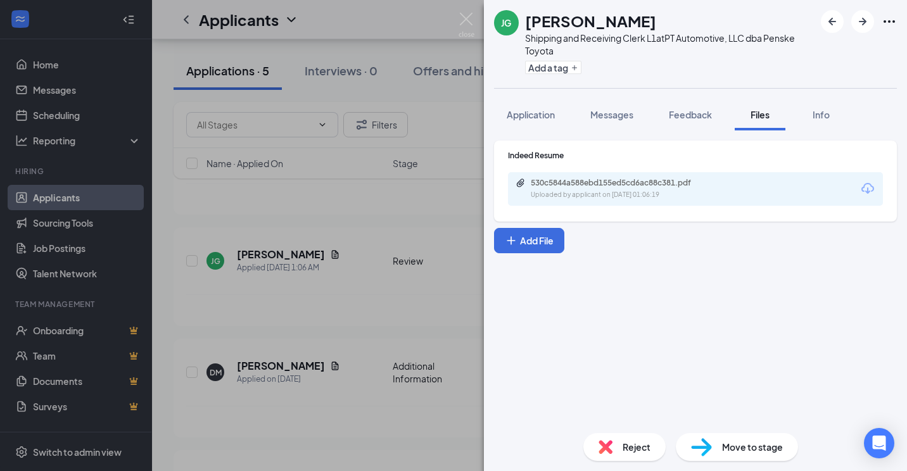
click at [621, 449] on div "Reject" at bounding box center [624, 447] width 82 height 28
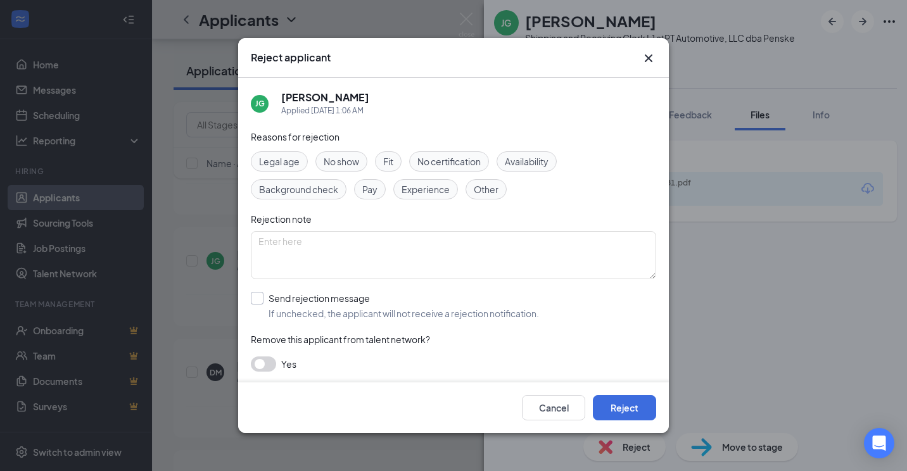
click at [258, 297] on input "Send rejection message If unchecked, the applicant will not receive a rejection…" at bounding box center [395, 306] width 288 height 28
checkbox input "true"
click at [615, 407] on button "Reject" at bounding box center [624, 407] width 63 height 25
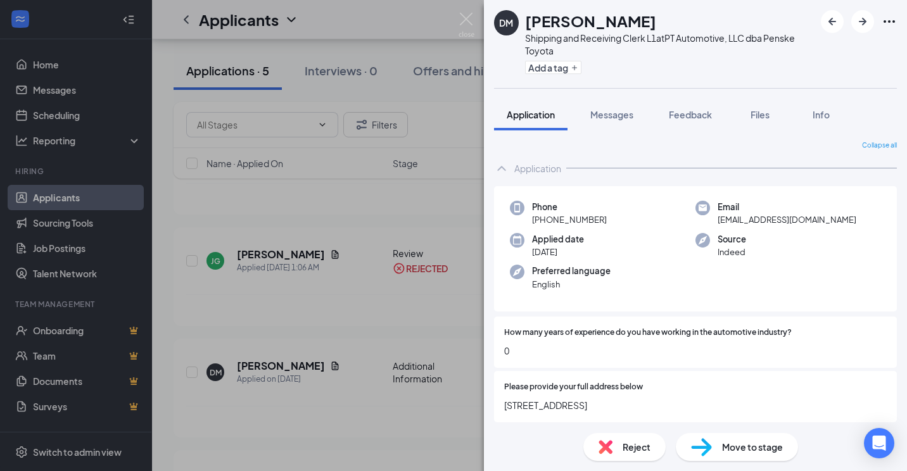
click at [352, 204] on div "DM Daniel Miranda Shipping and Receiving Clerk L1 at PT Automotive, LLC dba Pen…" at bounding box center [453, 235] width 907 height 471
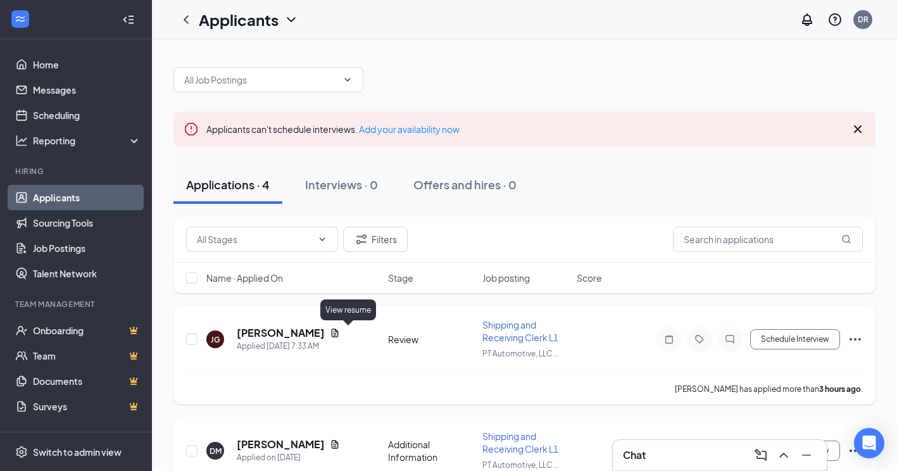
click at [340, 332] on icon "Document" at bounding box center [335, 333] width 10 height 10
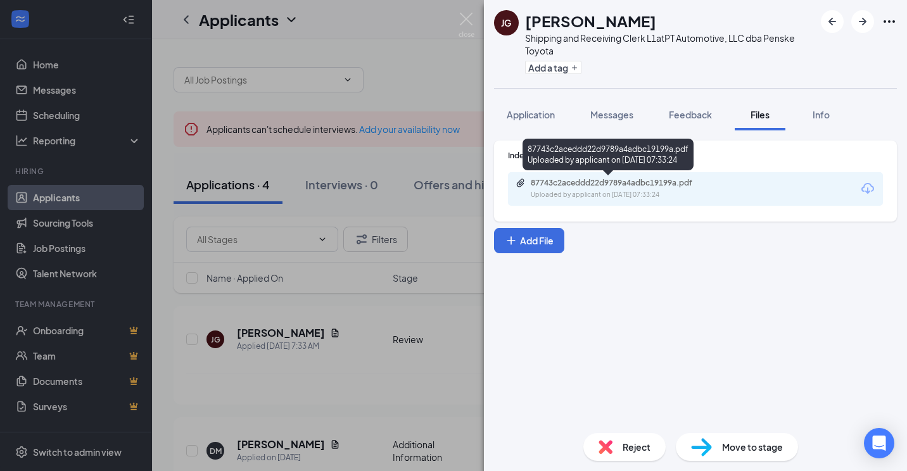
click at [680, 175] on div "87743c2aceddd22d9789a4adbc19199a.pdf Uploaded by applicant on Aug 26, 2025 at 0…" at bounding box center [695, 189] width 375 height 34
click at [670, 184] on div "87743c2aceddd22d9789a4adbc19199a.pdf" at bounding box center [619, 183] width 177 height 10
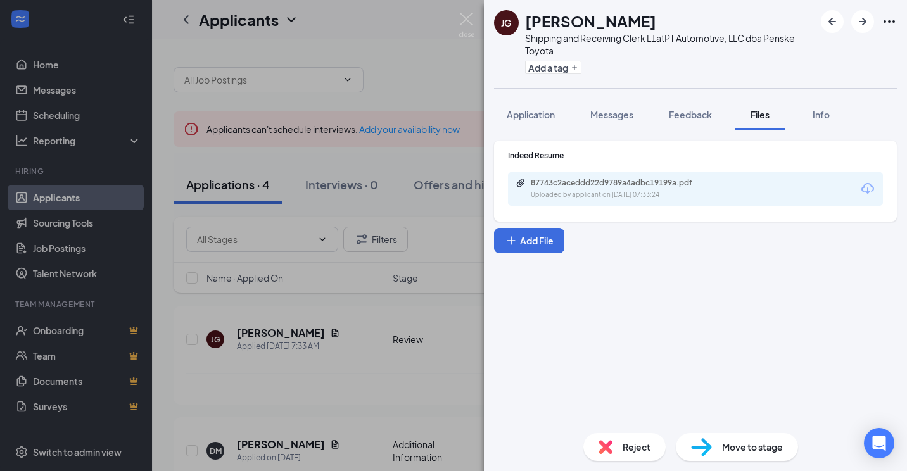
click at [448, 384] on div "JG Joshua Gomez-Payan Shipping and Receiving Clerk L1 at PT Automotive, LLC dba…" at bounding box center [453, 235] width 907 height 471
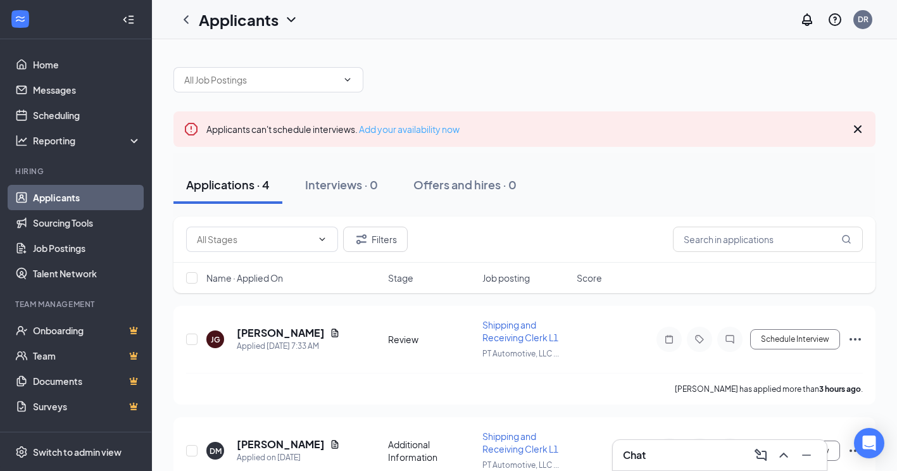
click at [429, 129] on link "Add your availability now" at bounding box center [409, 128] width 101 height 11
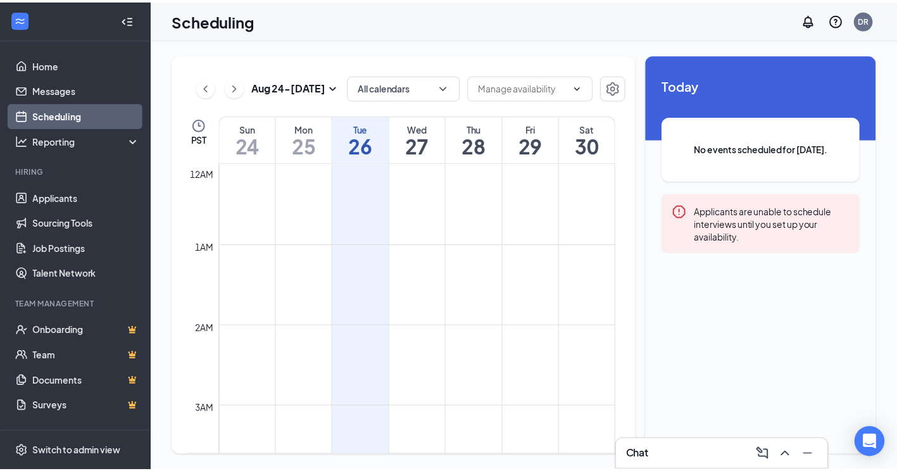
scroll to position [622, 0]
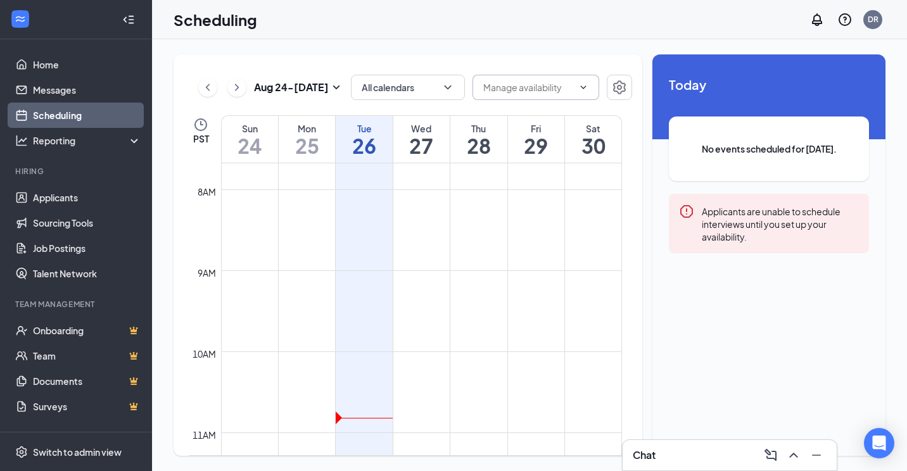
click at [543, 86] on input "text" at bounding box center [528, 87] width 90 height 14
click at [555, 82] on input "text" at bounding box center [528, 87] width 90 height 14
click at [619, 84] on icon "Settings" at bounding box center [619, 87] width 15 height 15
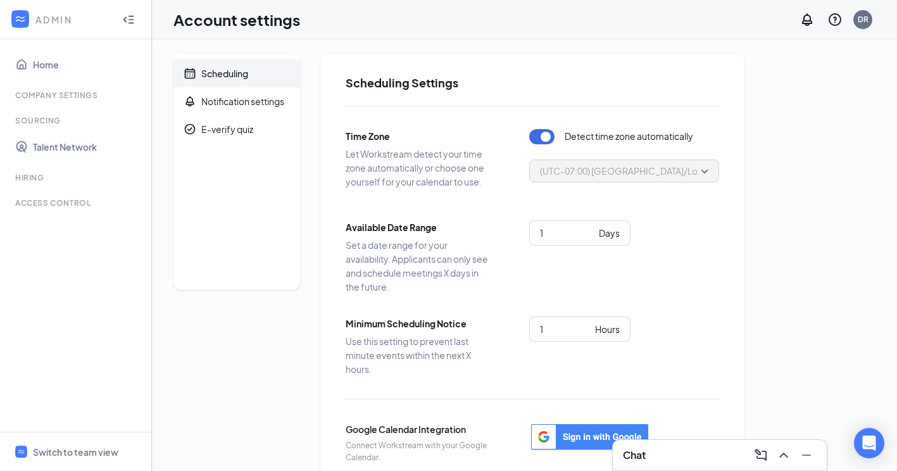
click at [227, 73] on div "Scheduling" at bounding box center [224, 73] width 47 height 13
click at [37, 59] on link "Home" at bounding box center [87, 64] width 108 height 25
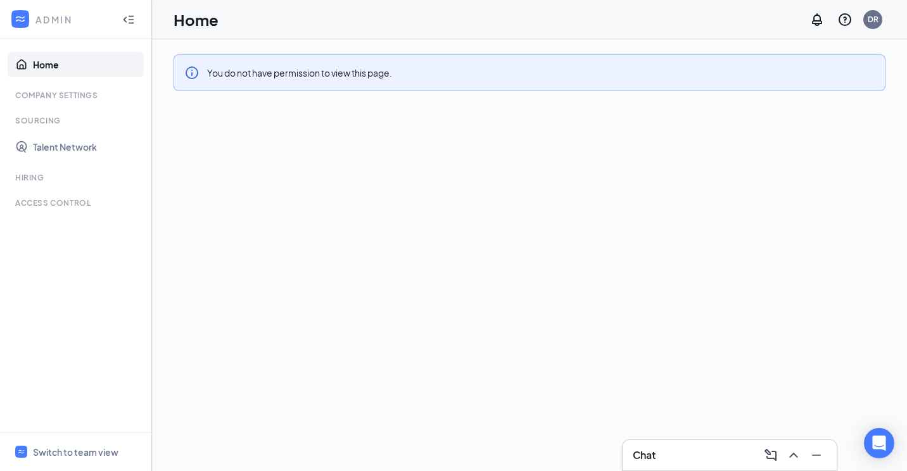
click at [51, 92] on div "Company Settings" at bounding box center [76, 95] width 123 height 11
click at [50, 150] on link "Talent Network" at bounding box center [87, 146] width 108 height 25
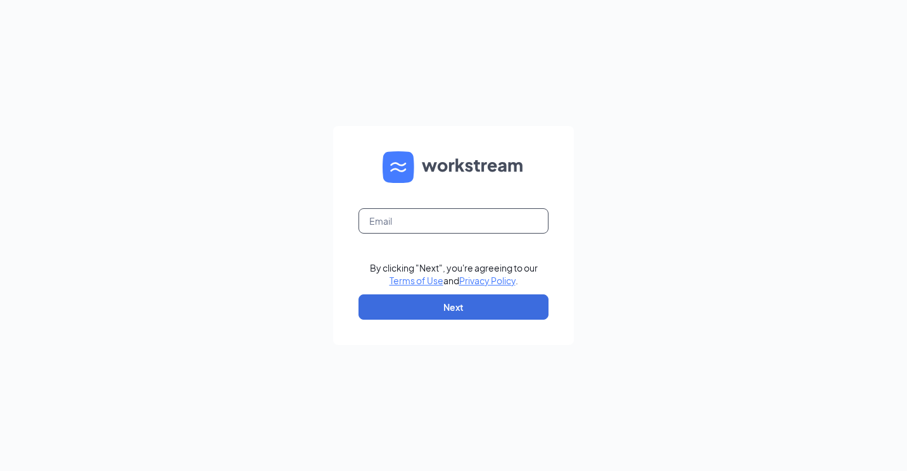
click at [413, 223] on input "text" at bounding box center [453, 220] width 190 height 25
type input "[EMAIL_ADDRESS][DOMAIN_NAME]"
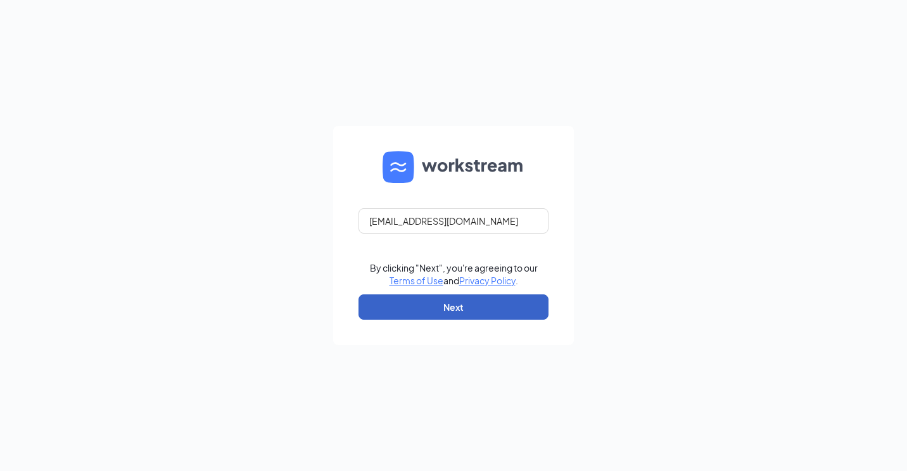
click at [406, 301] on button "Next" at bounding box center [453, 306] width 190 height 25
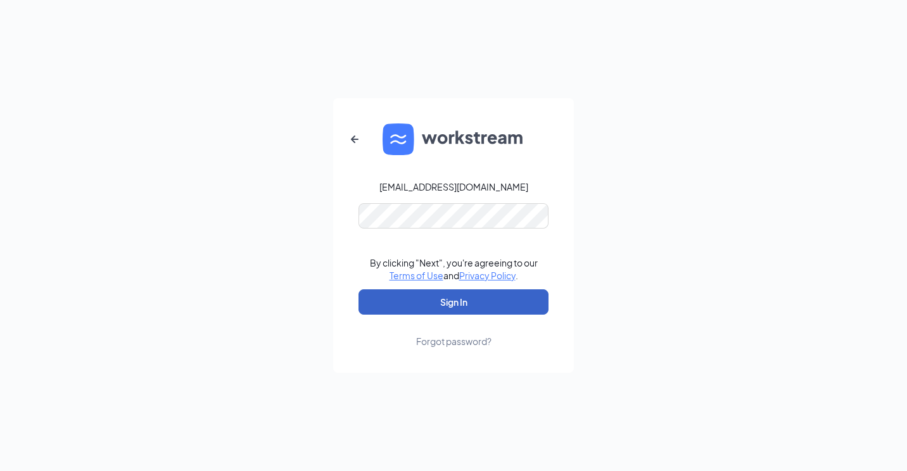
click at [428, 301] on button "Sign In" at bounding box center [453, 301] width 190 height 25
